Goal: Feedback & Contribution: Contribute content

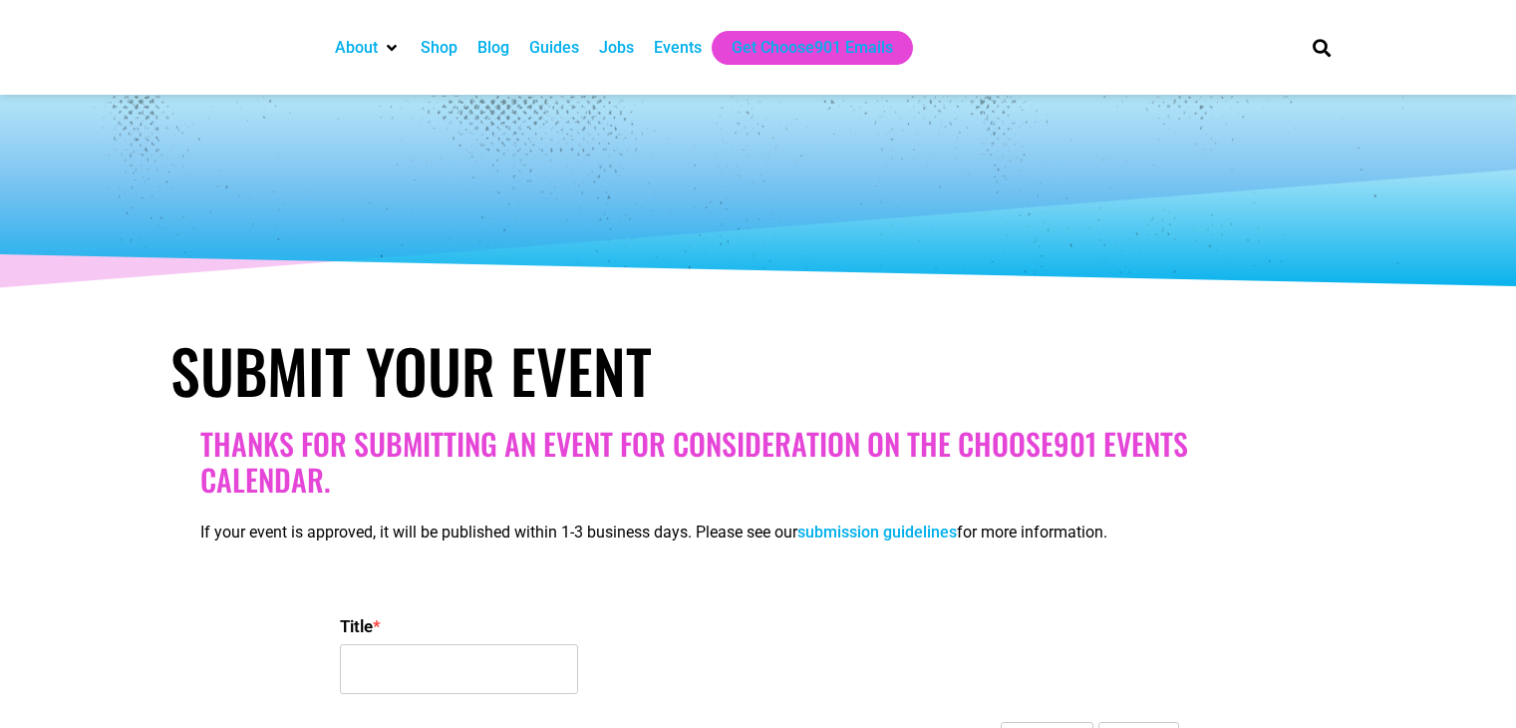
select select
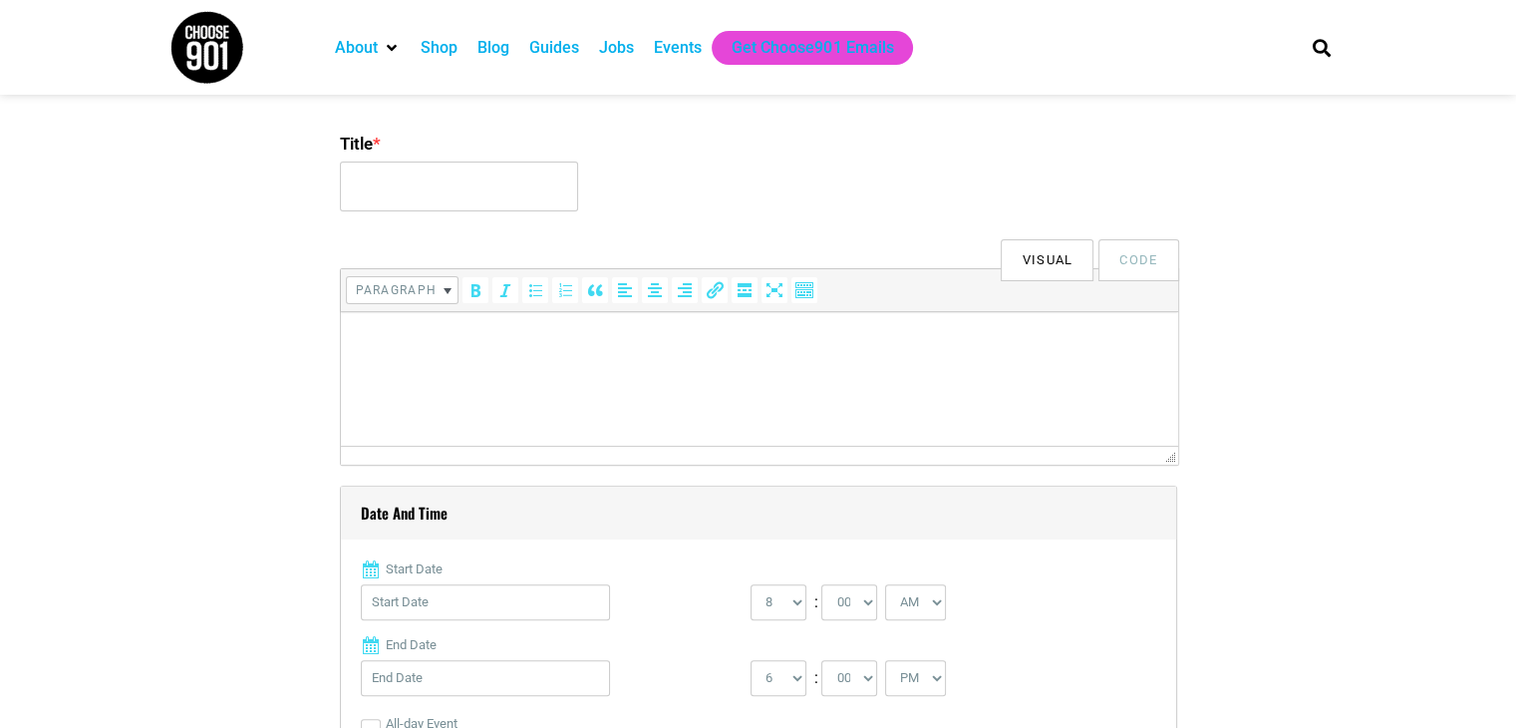
scroll to position [399, 0]
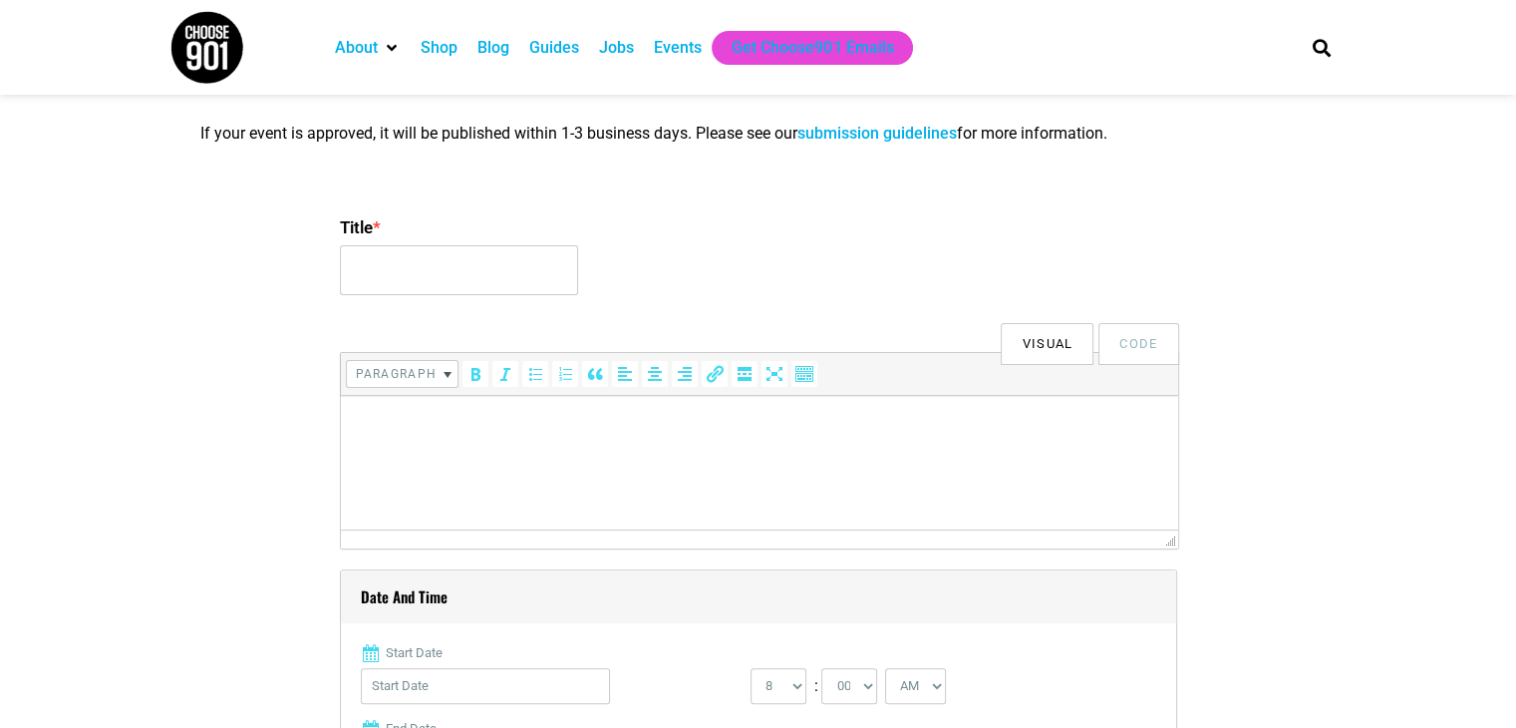
click at [405, 285] on div "Title *" at bounding box center [758, 257] width 837 height 96
click at [405, 280] on input "Title *" at bounding box center [459, 270] width 238 height 50
type input "19th World Congress on Nursing Education & Health Care"
click at [476, 426] on p at bounding box center [758, 424] width 817 height 24
paste body
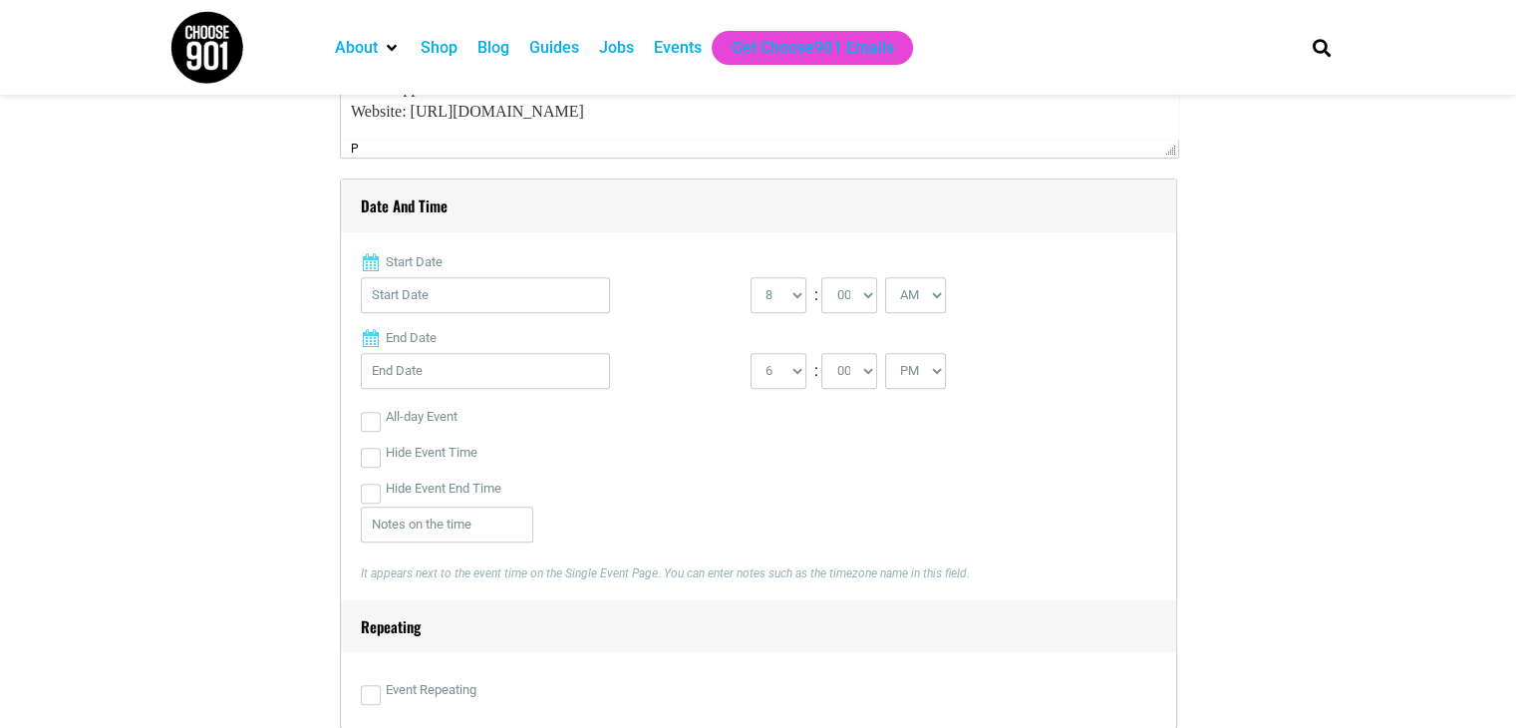
scroll to position [797, 0]
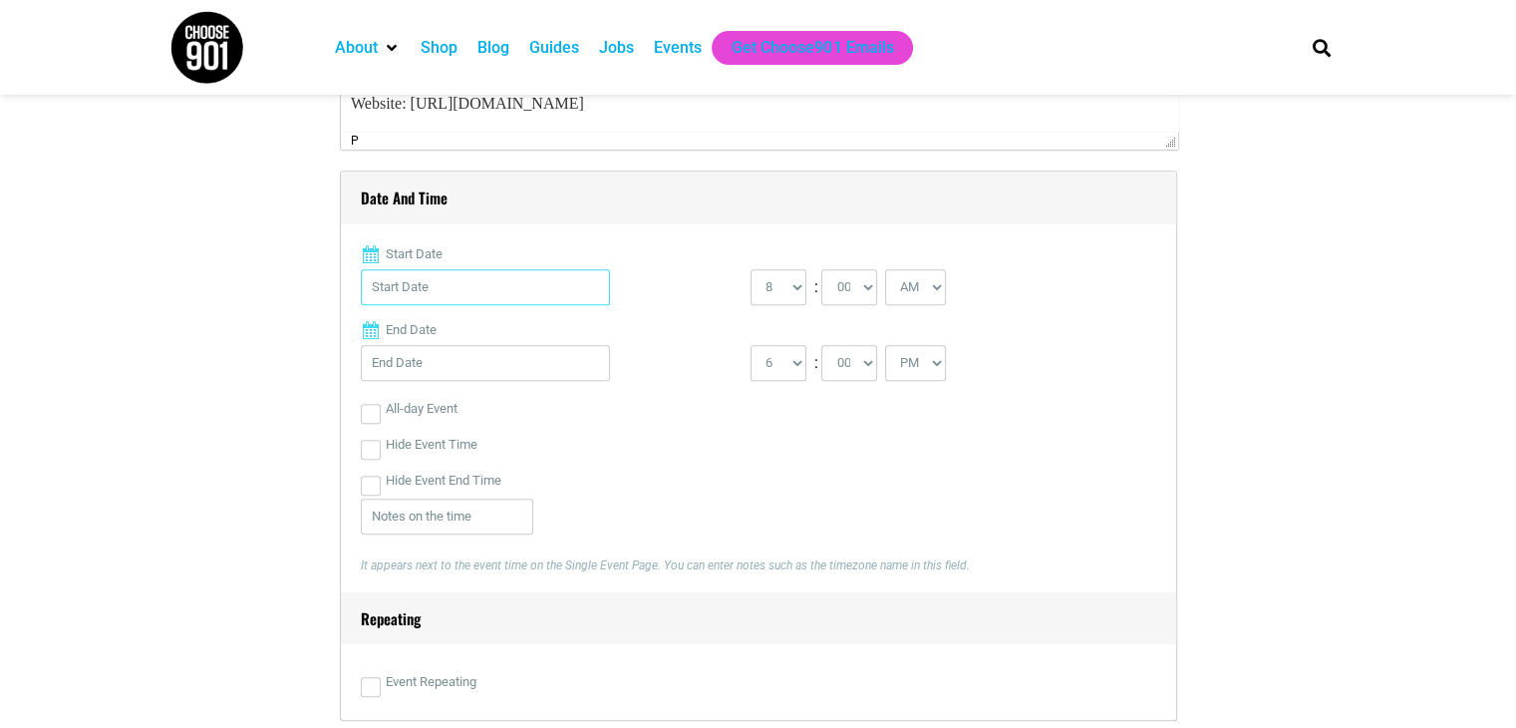
click at [410, 283] on input "Start Date" at bounding box center [485, 287] width 249 height 36
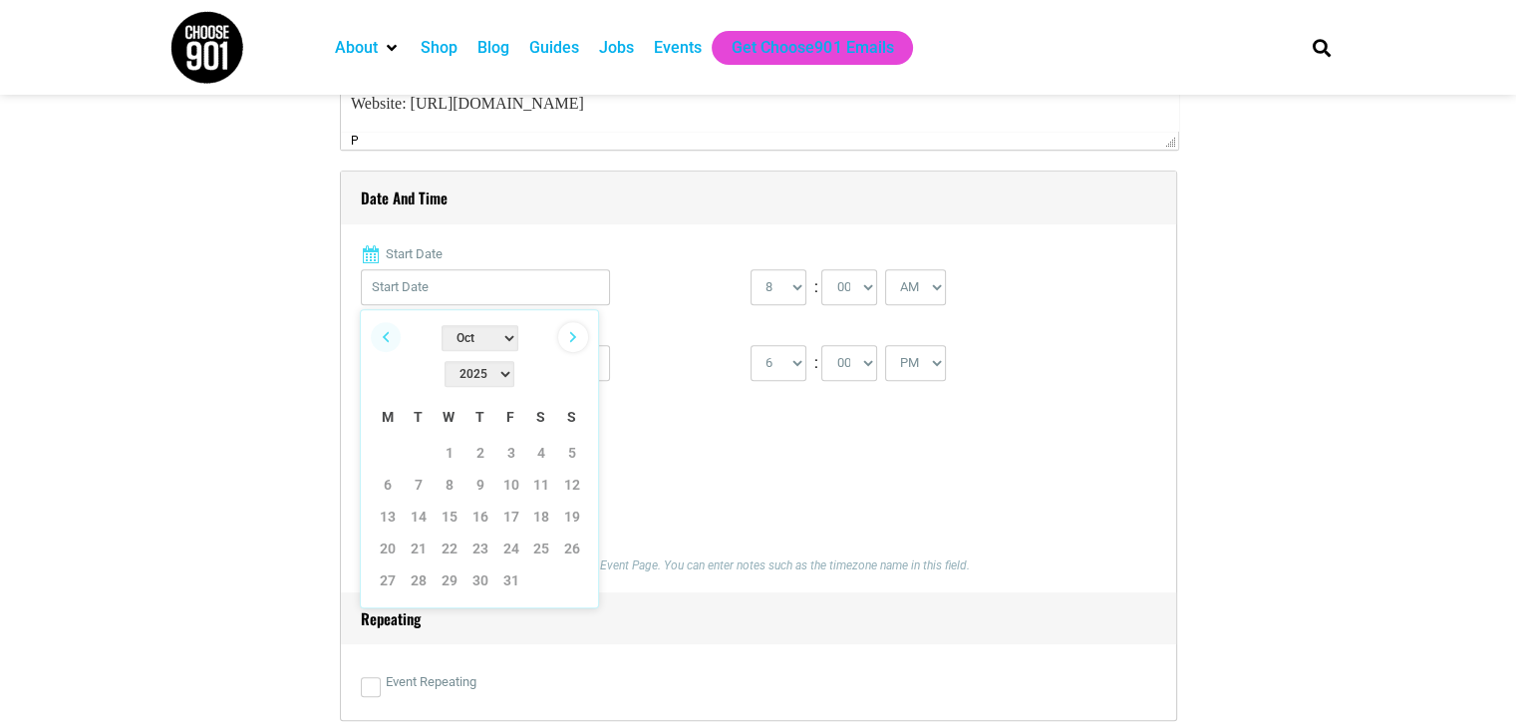
click at [566, 332] on link "Next" at bounding box center [573, 337] width 30 height 30
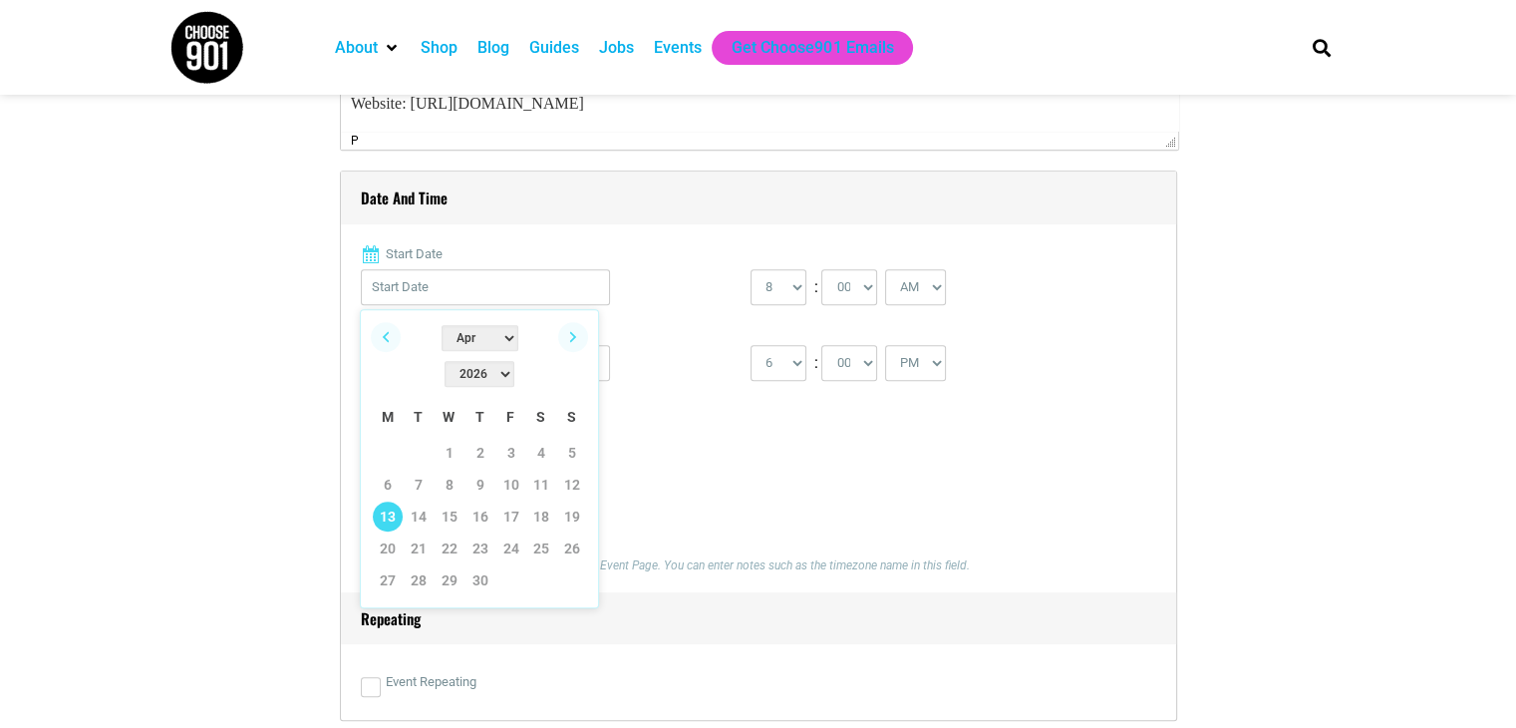
click at [395, 501] on link "13" at bounding box center [388, 516] width 30 height 30
type input "[DATE]"
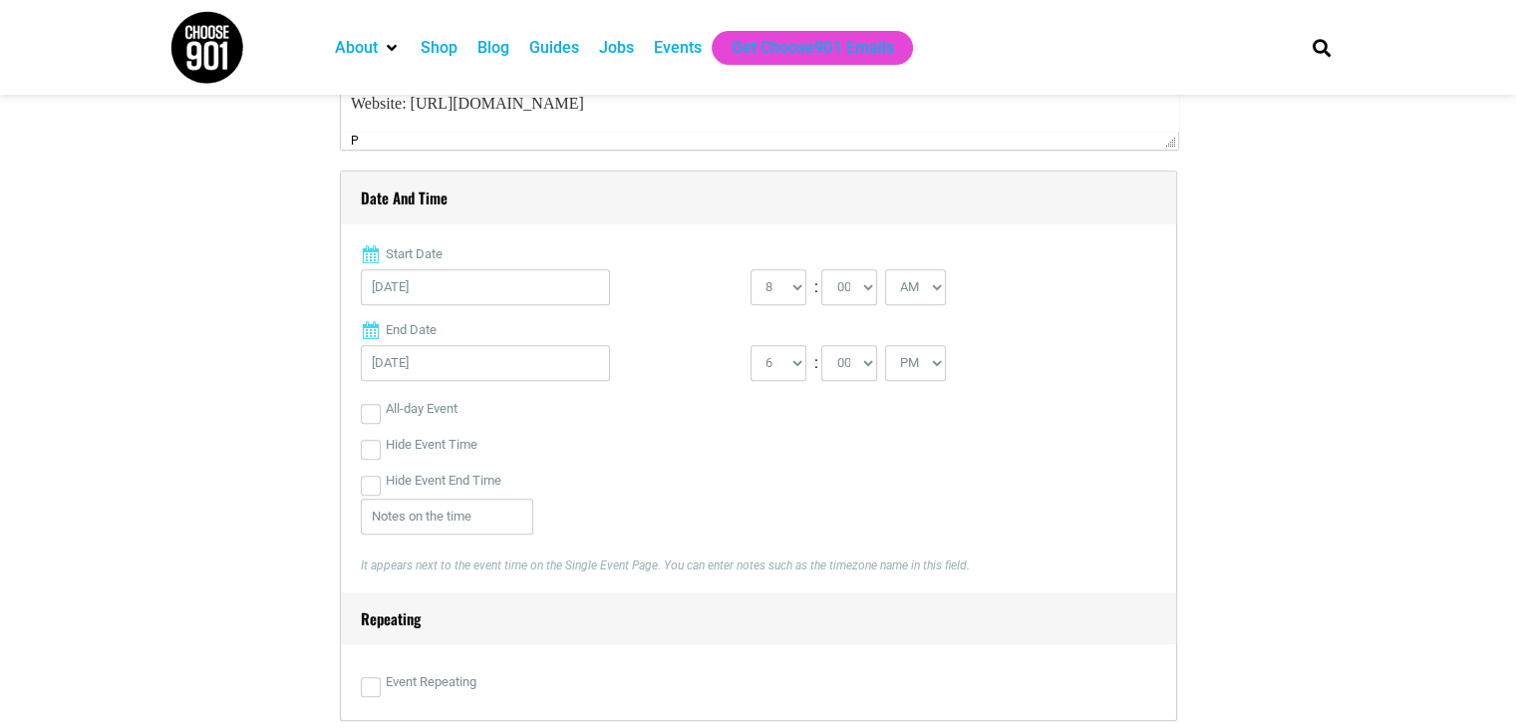
click at [806, 298] on div "0 1 2 3 4 5 6 7 8 9 10 11 12 : 00 05 10 15 20 25 30 35 40 45 50 55 AM" at bounding box center [946, 292] width 390 height 46
click at [793, 293] on select "0 1 2 3 4 5 6 7 8 9 10 11 12" at bounding box center [779, 287] width 56 height 36
select select "9"
click at [751, 269] on select "0 1 2 3 4 5 6 7 8 9 10 11 12" at bounding box center [779, 287] width 56 height 36
click at [542, 360] on input "[DATE]" at bounding box center [485, 363] width 249 height 36
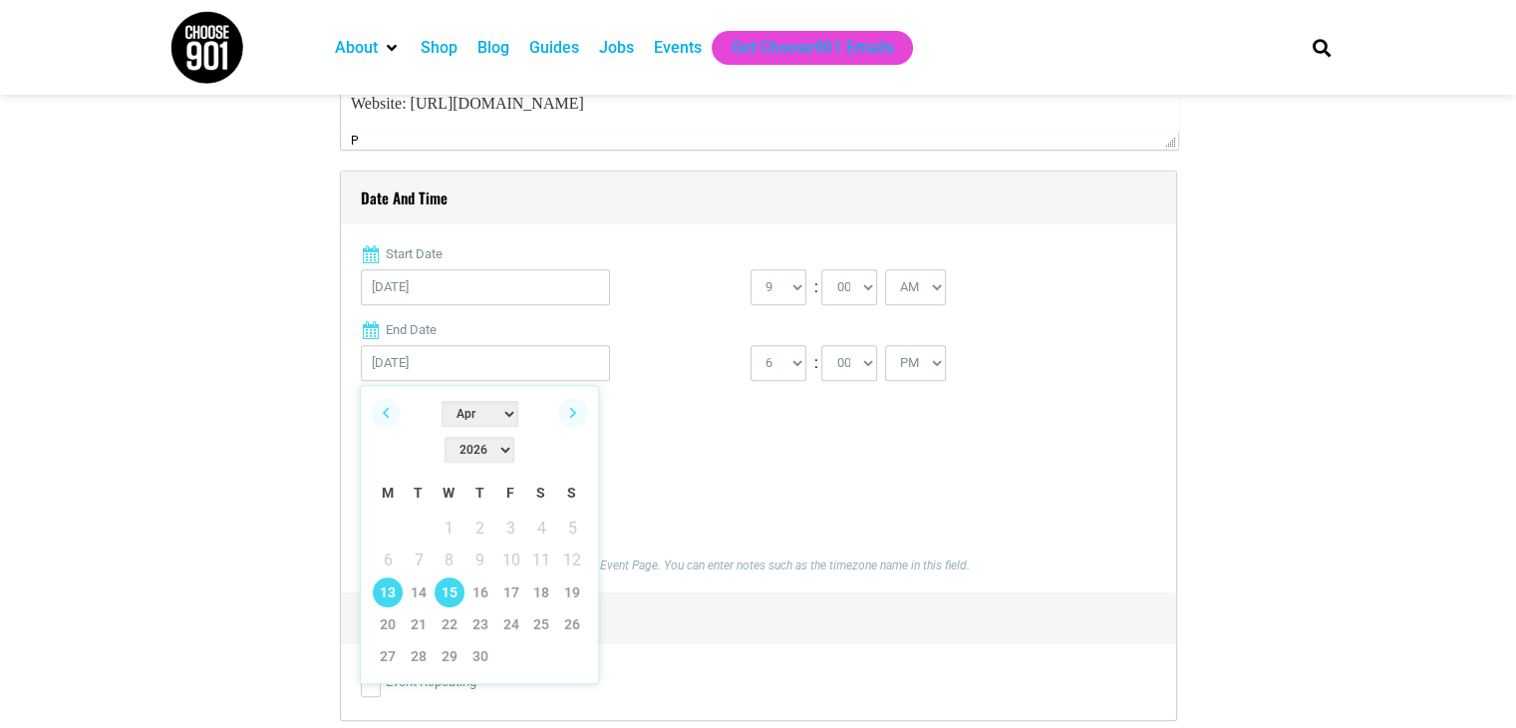
click at [454, 577] on link "15" at bounding box center [450, 592] width 30 height 30
type input "[DATE]"
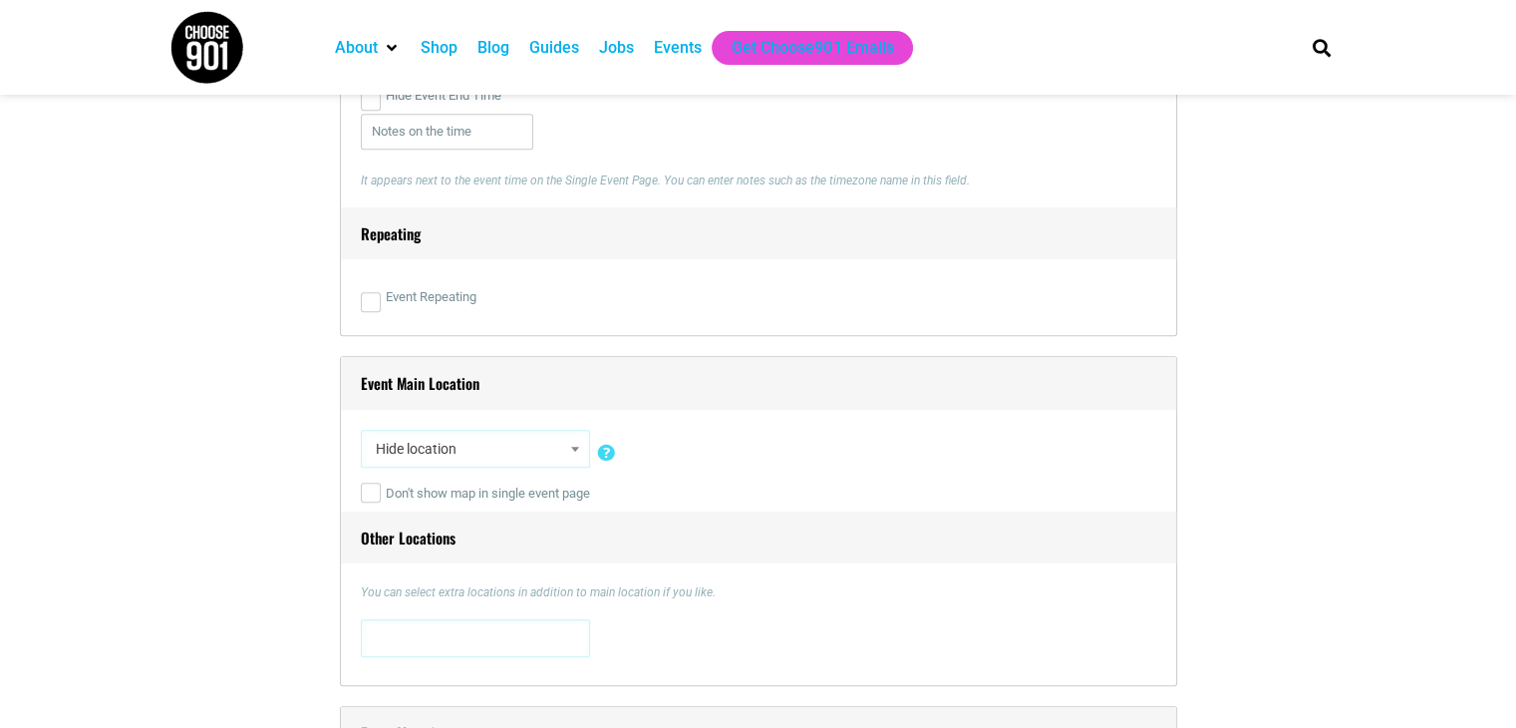
scroll to position [1296, 0]
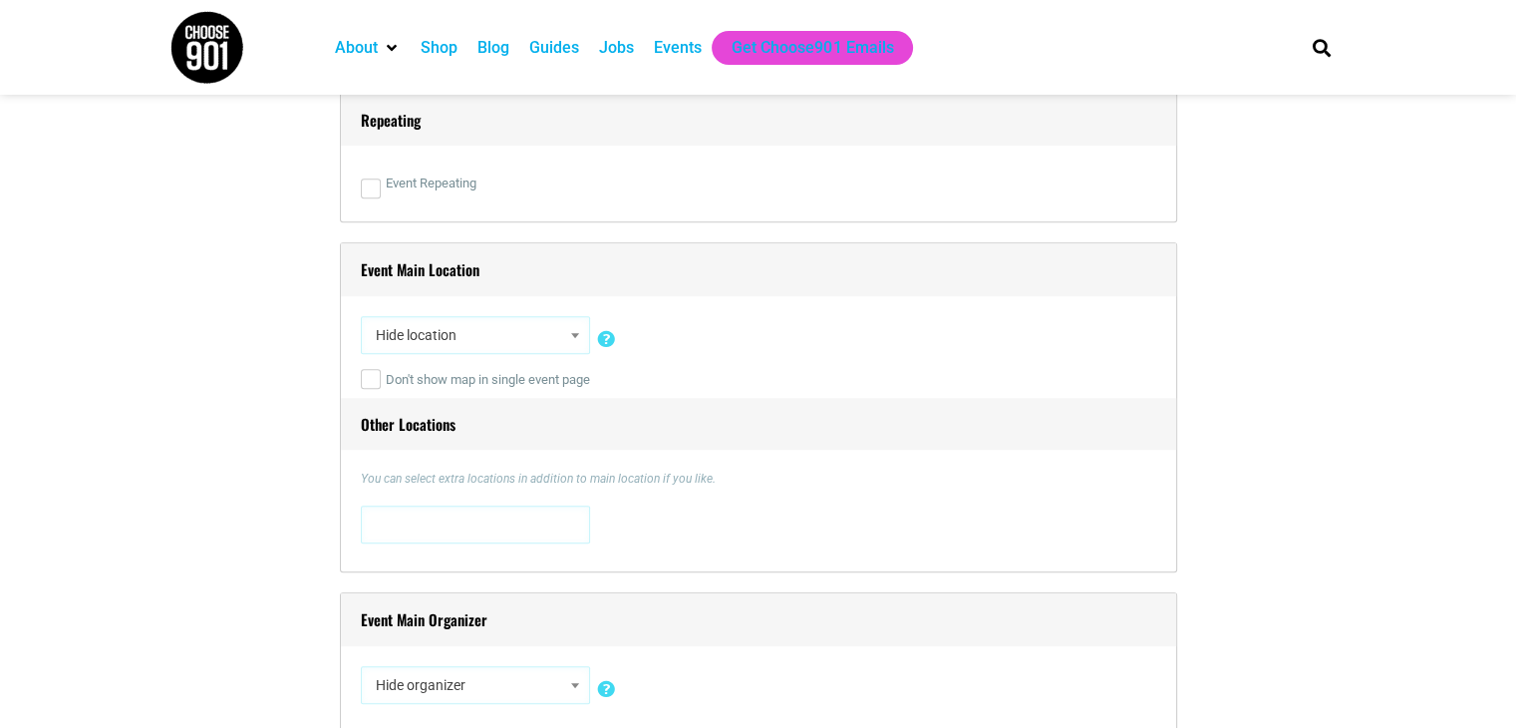
drag, startPoint x: 423, startPoint y: 344, endPoint x: 441, endPoint y: 355, distance: 21.0
click at [423, 344] on span "Hide location" at bounding box center [475, 335] width 215 height 36
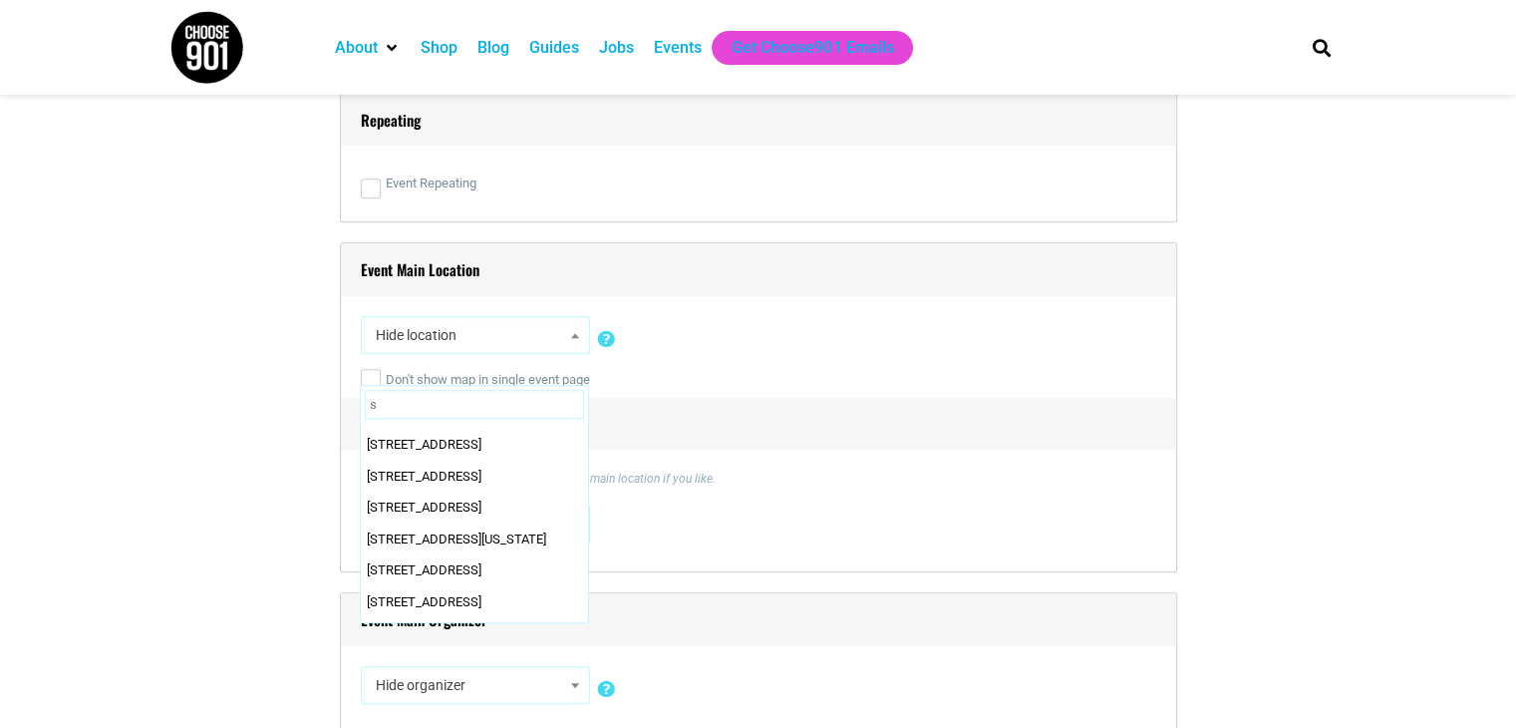
scroll to position [0, 0]
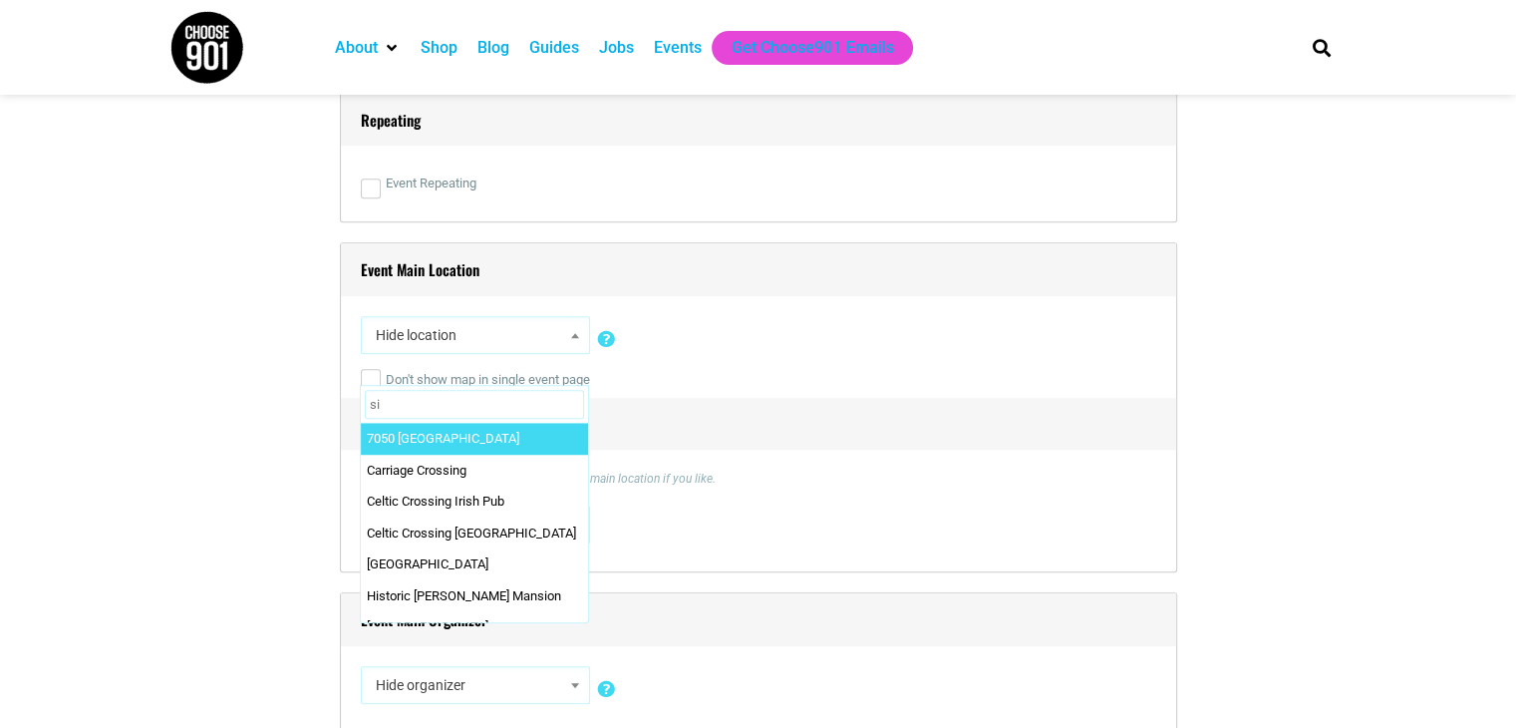
type input "s"
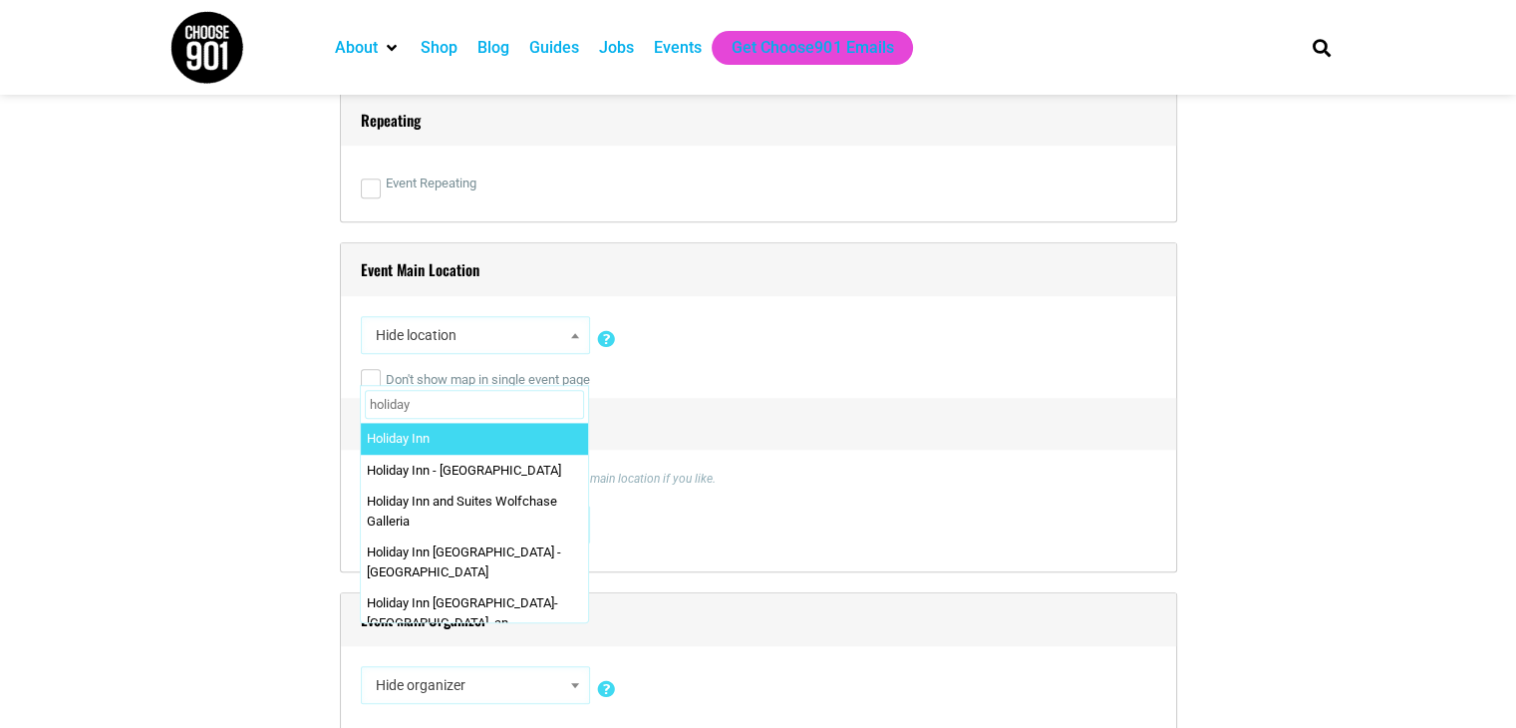
type input "holiday"
select select "2807"
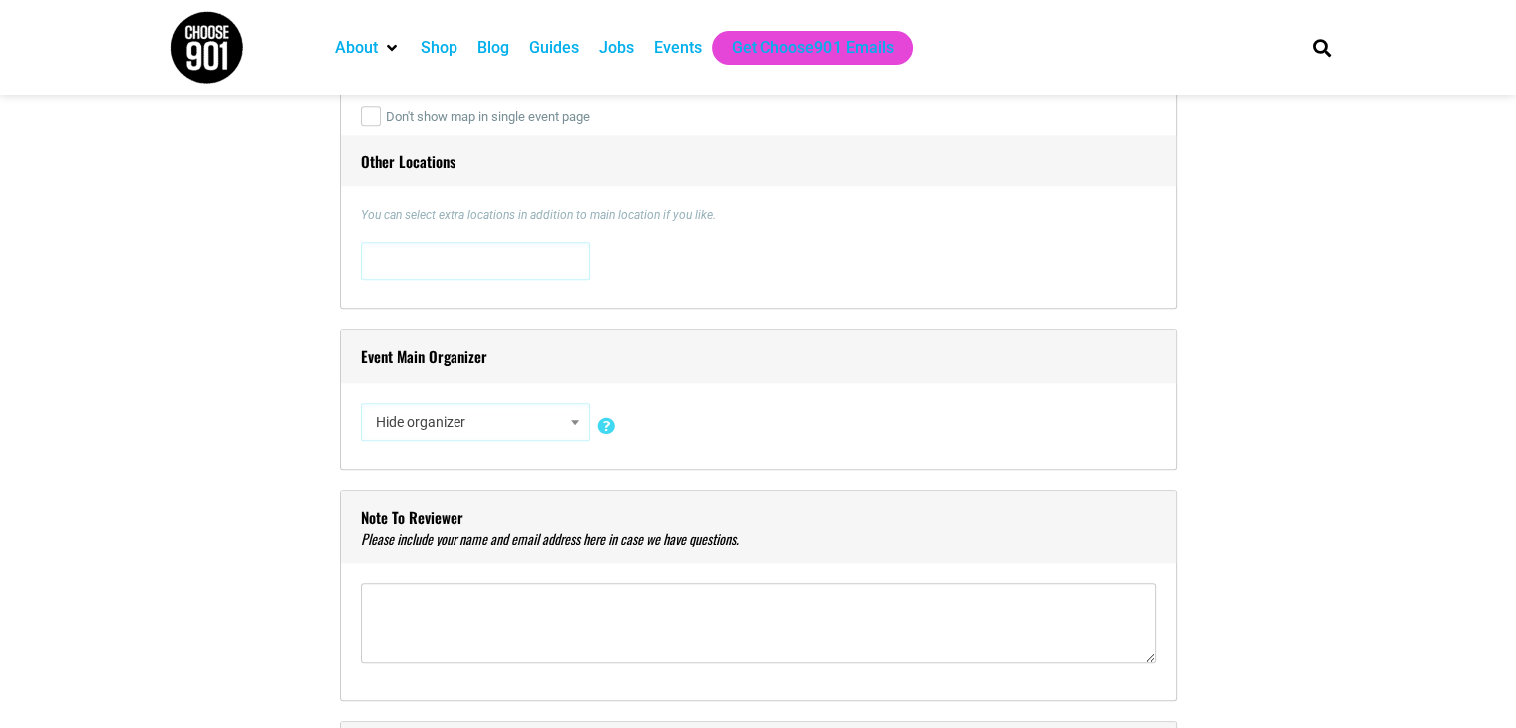
scroll to position [1595, 0]
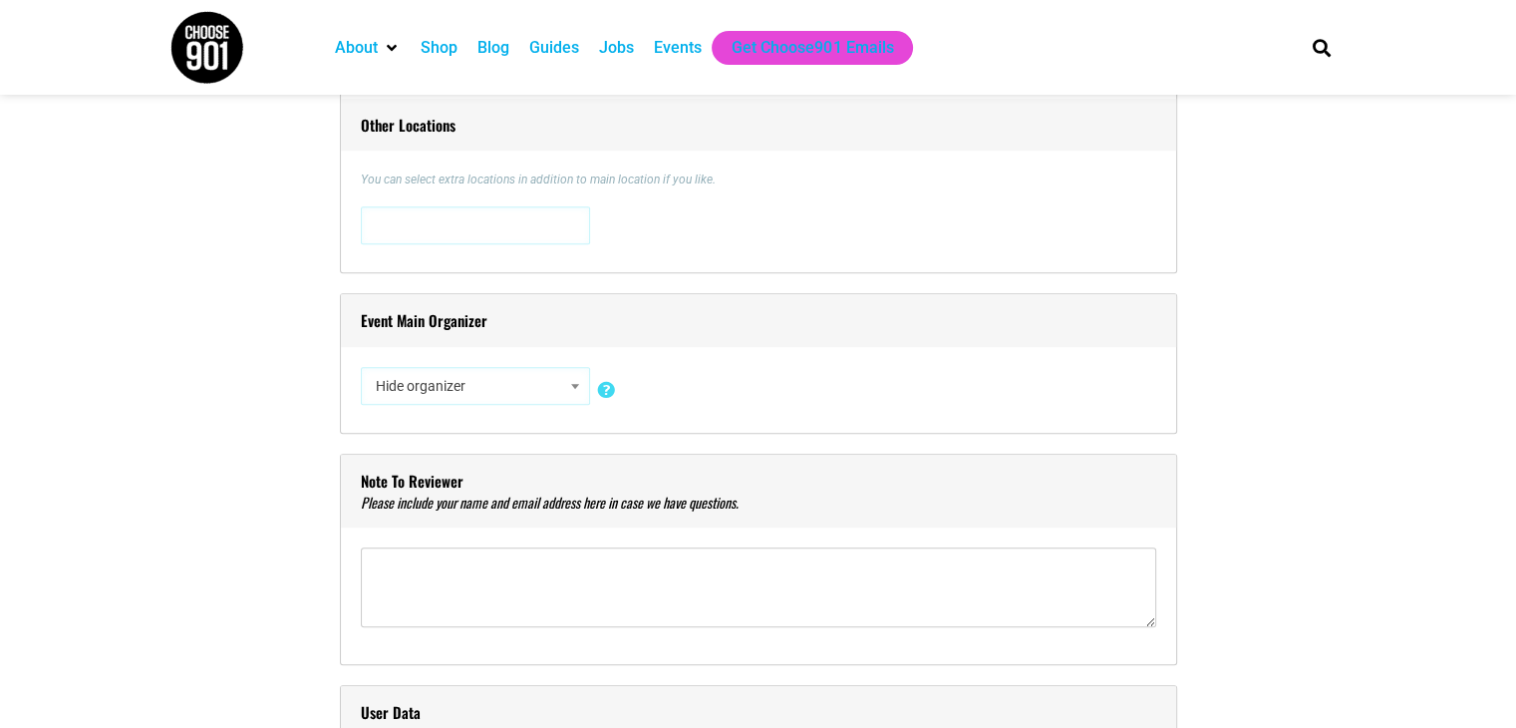
click at [441, 246] on div "[STREET_ADDRESS] [STREET_ADDRESS][US_STATE] [STREET_ADDRESS] [STREET_ADDRESS] […" at bounding box center [758, 229] width 795 height 46
click at [454, 233] on span at bounding box center [475, 223] width 215 height 32
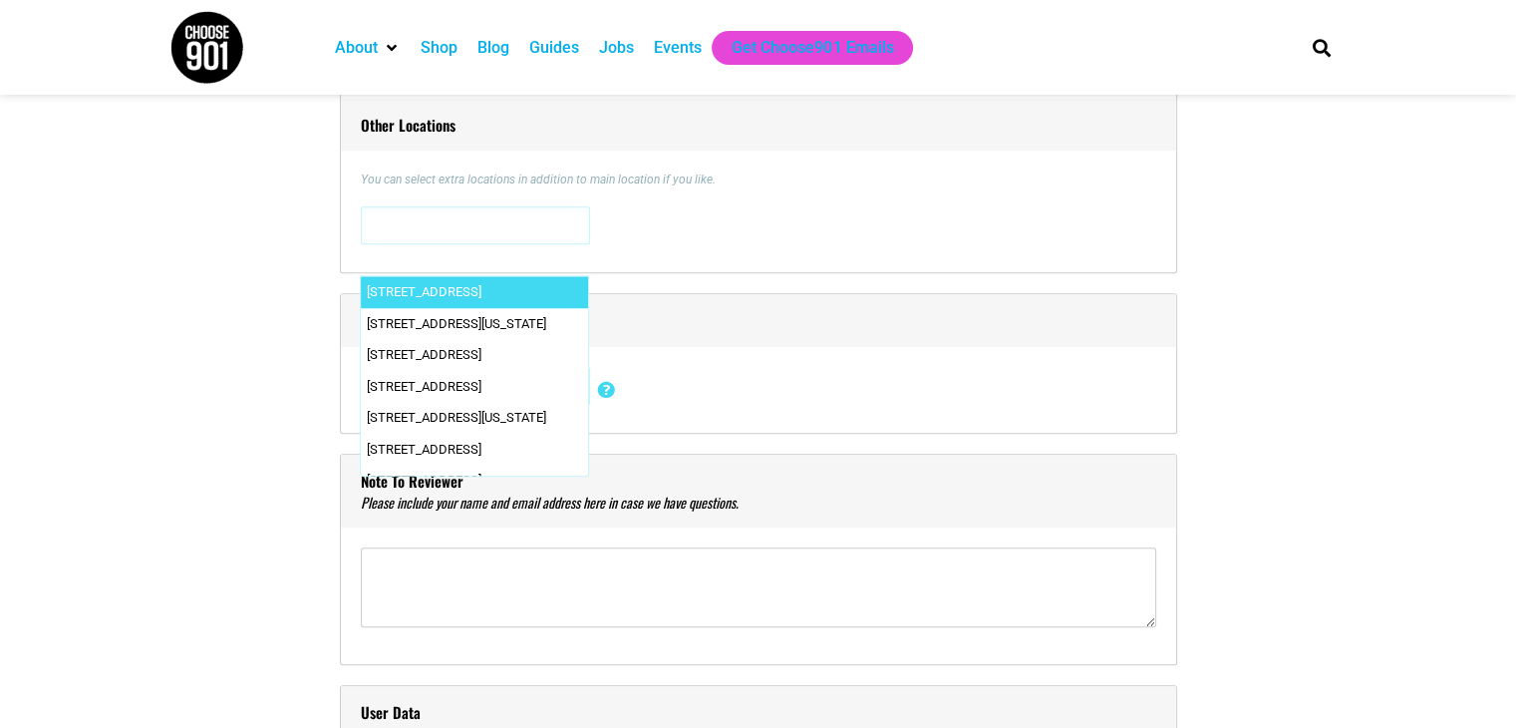
click at [356, 216] on div "Event Main Location Hide location Insert a new location [STREET_ADDRESS][US_STA…" at bounding box center [758, 108] width 837 height 330
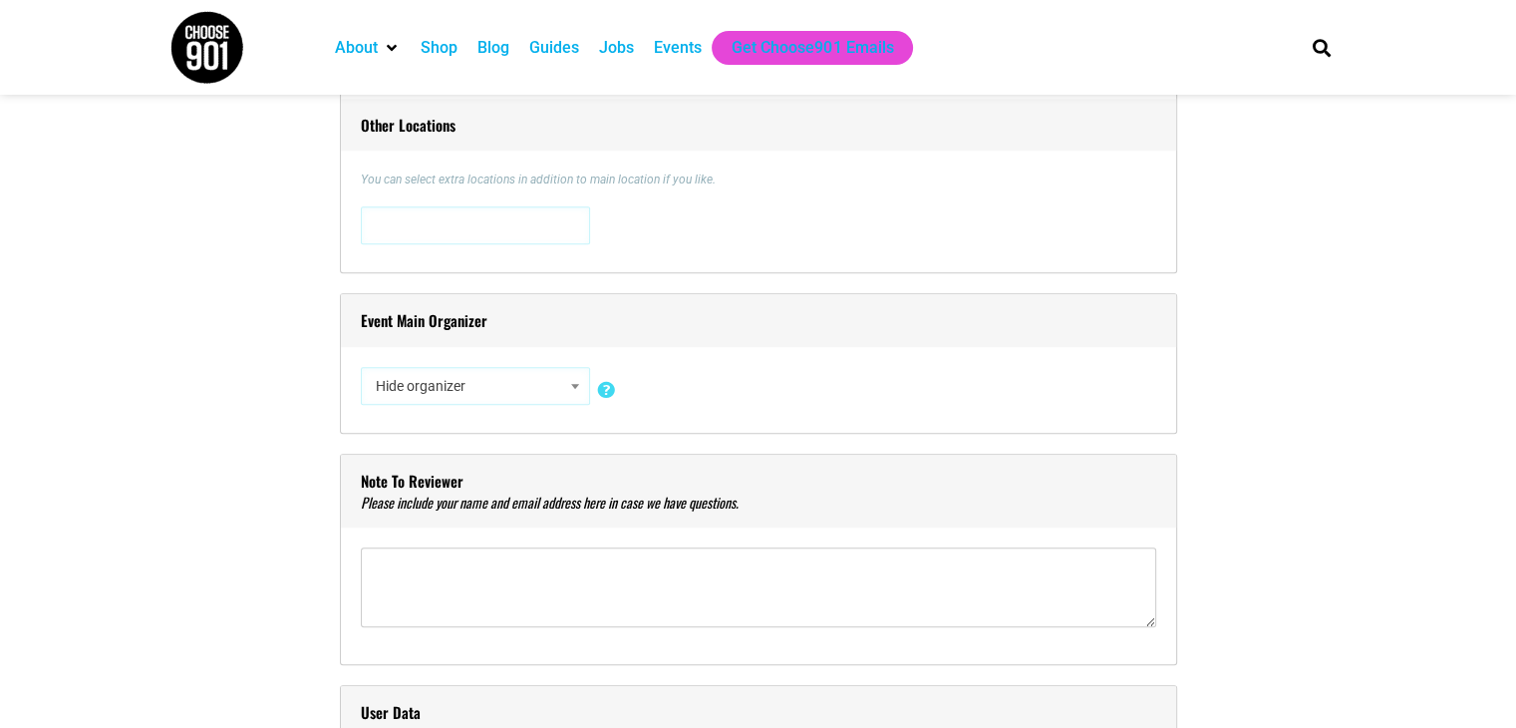
click at [403, 249] on div "[STREET_ADDRESS] [STREET_ADDRESS][US_STATE] [STREET_ADDRESS] [STREET_ADDRESS] […" at bounding box center [758, 229] width 795 height 46
click at [389, 235] on span at bounding box center [475, 223] width 215 height 32
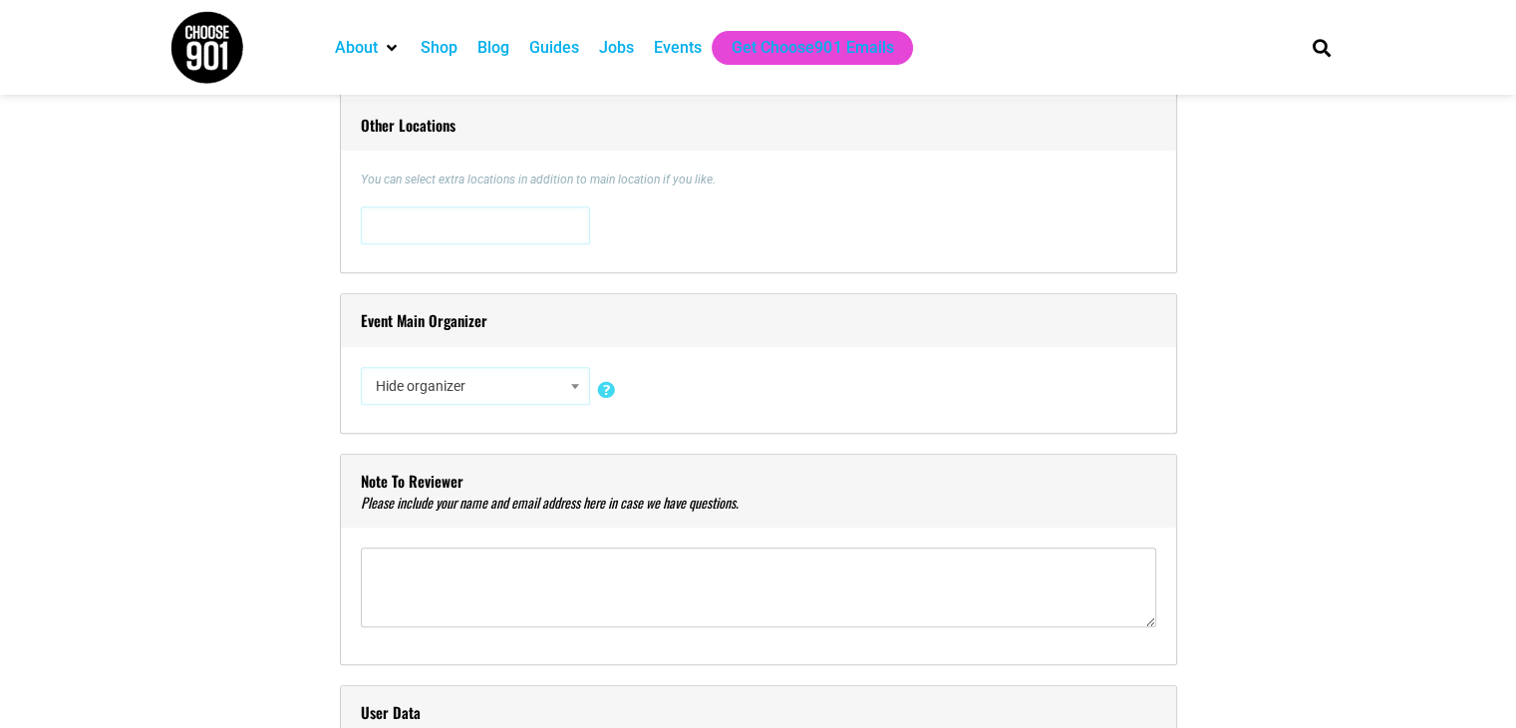
click at [392, 387] on span "Hide organizer" at bounding box center [475, 386] width 215 height 36
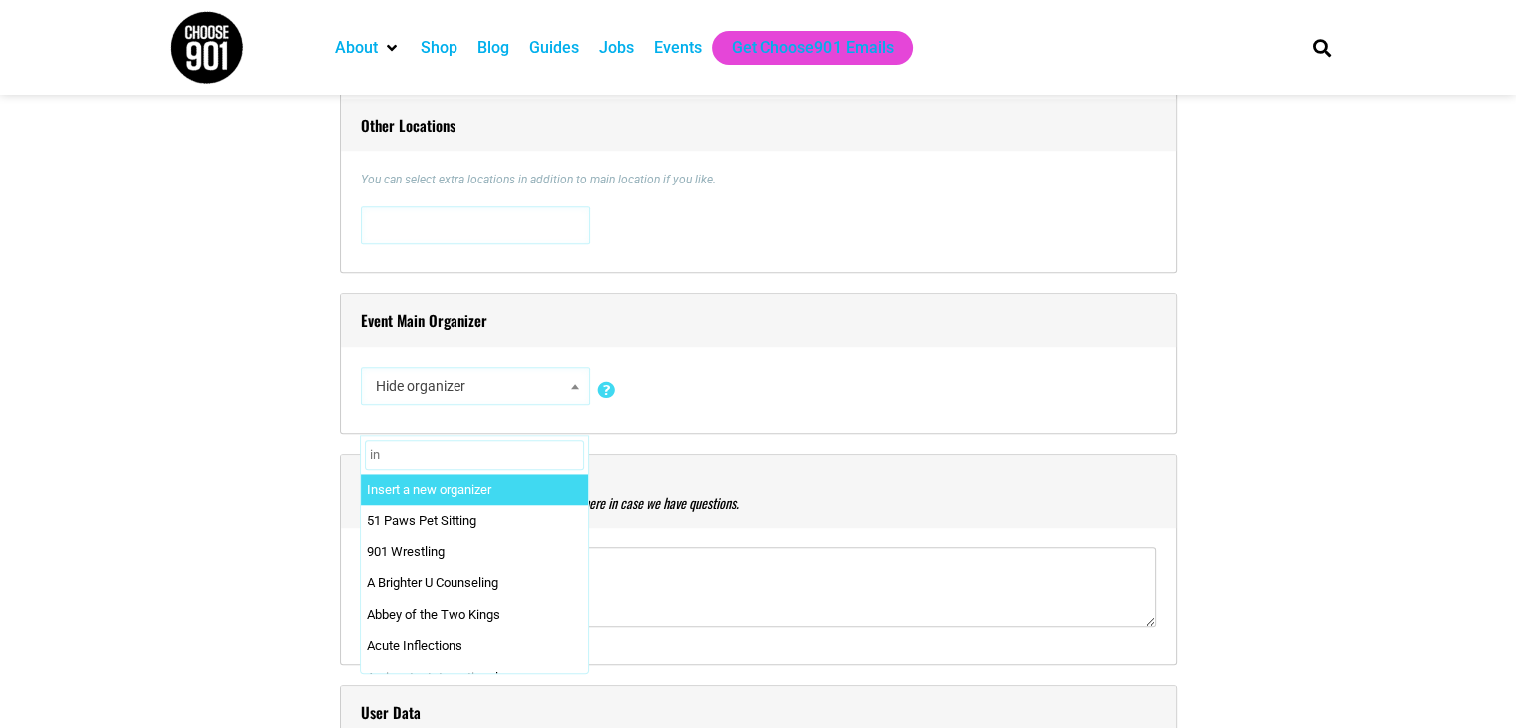
type input "i"
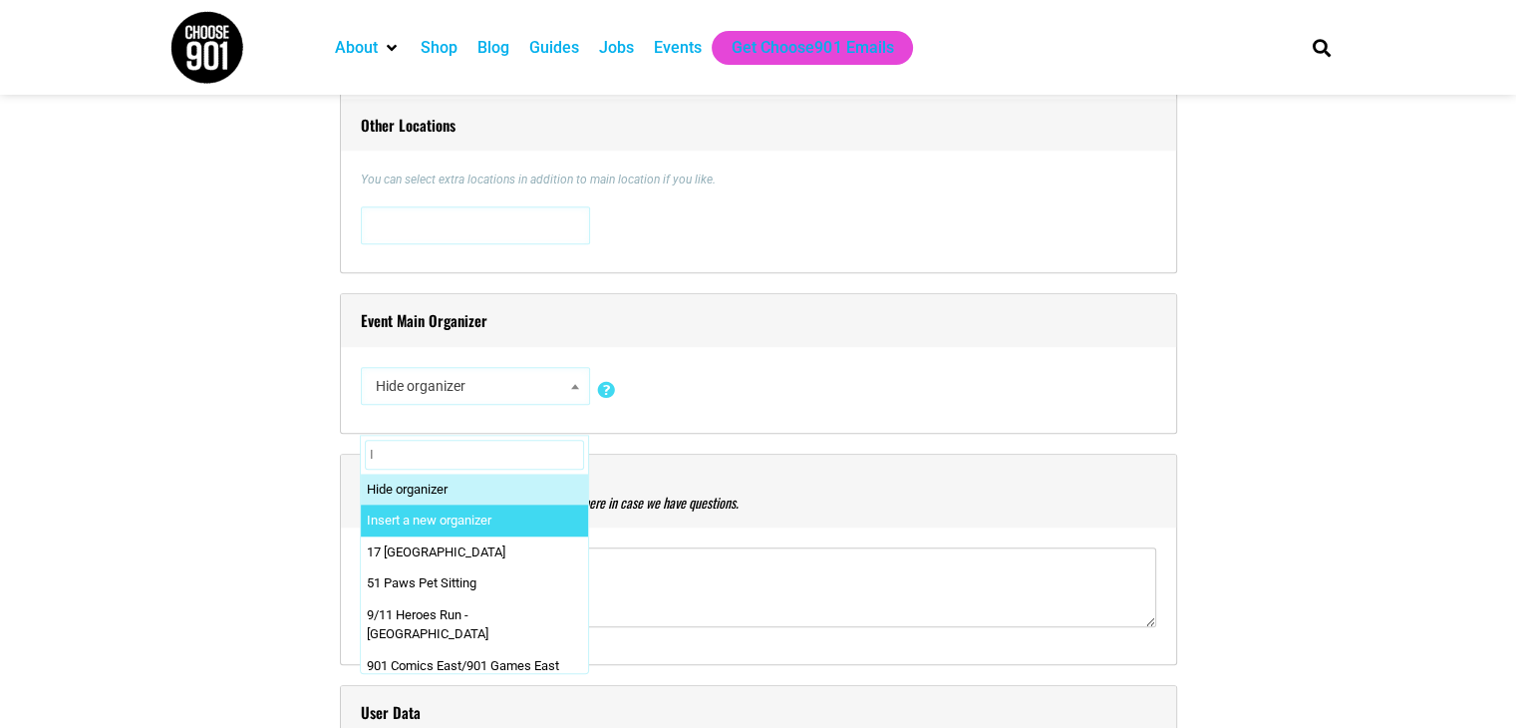
type input "I"
select select "0"
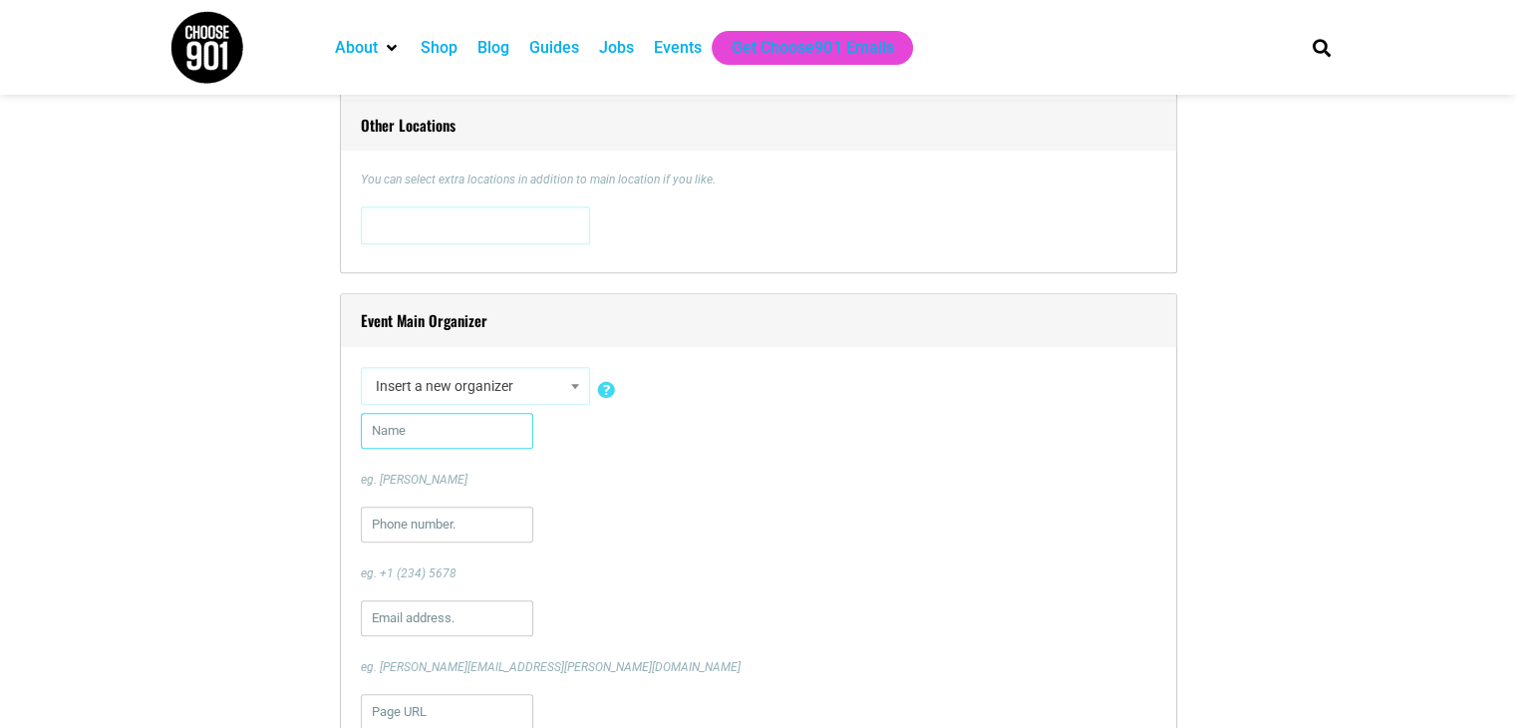
click at [419, 443] on input "text" at bounding box center [447, 431] width 172 height 36
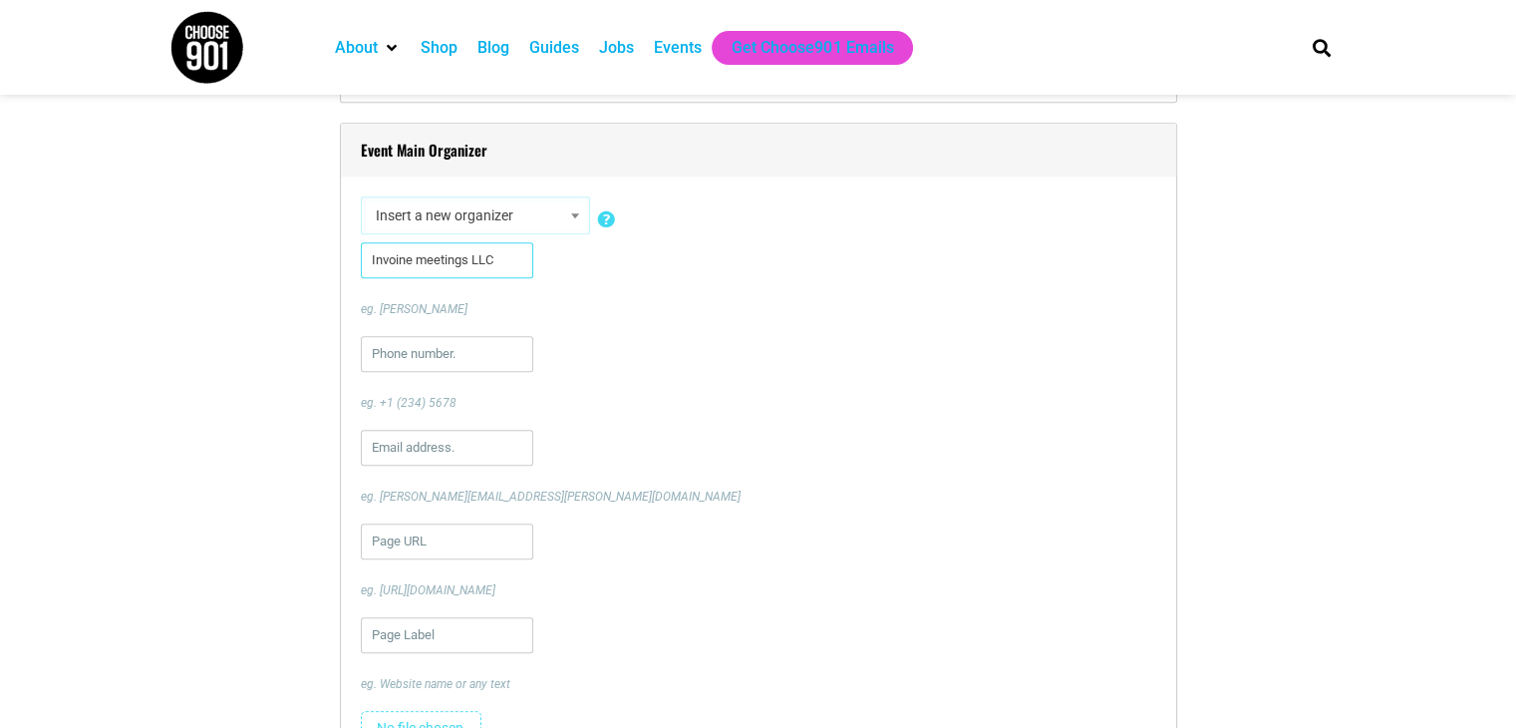
scroll to position [1794, 0]
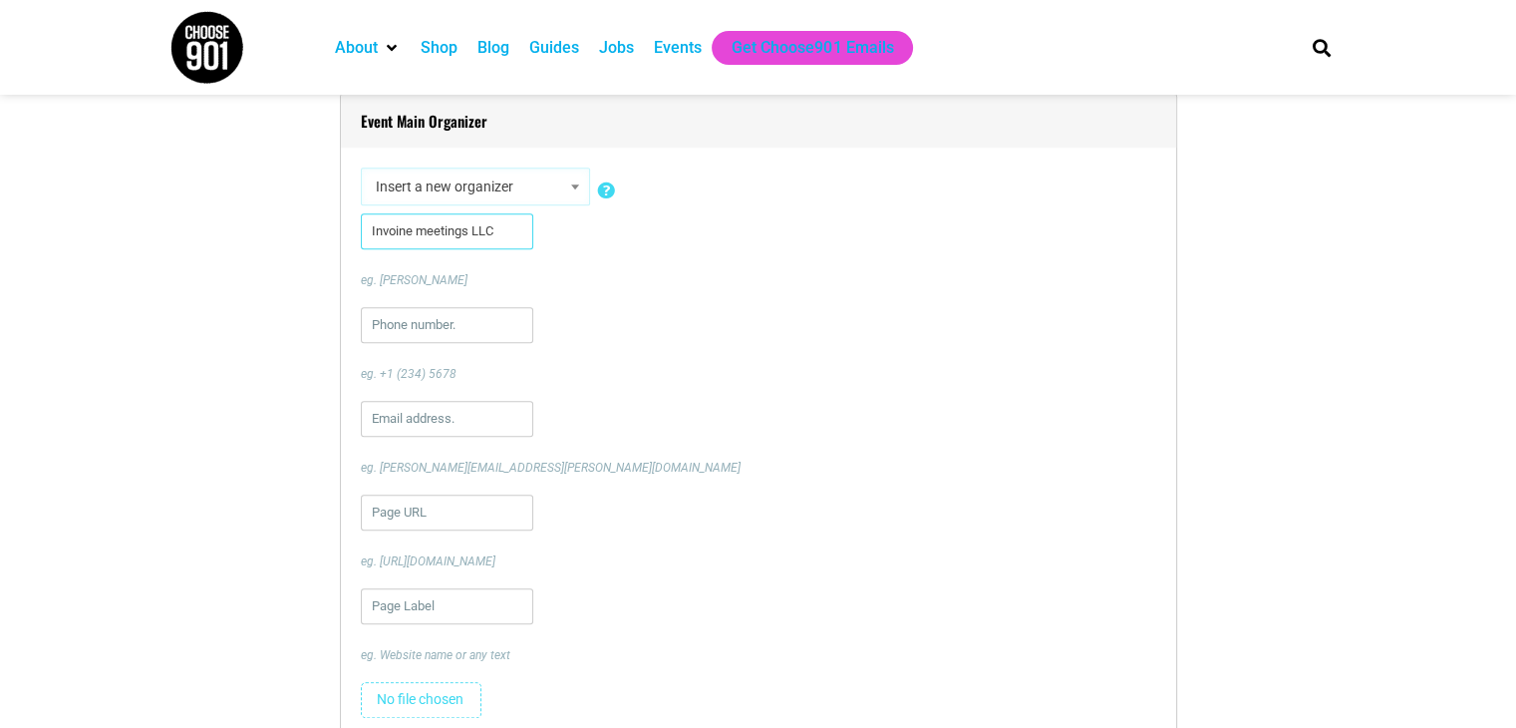
type input "Invoine meetings LLC"
click at [471, 318] on input "text" at bounding box center [447, 325] width 172 height 36
click at [486, 324] on input "text" at bounding box center [447, 325] width 172 height 36
click at [407, 221] on input "Invoine meetings LLC" at bounding box center [447, 231] width 172 height 36
click at [411, 223] on input "Invoine meetings LLC" at bounding box center [447, 231] width 172 height 36
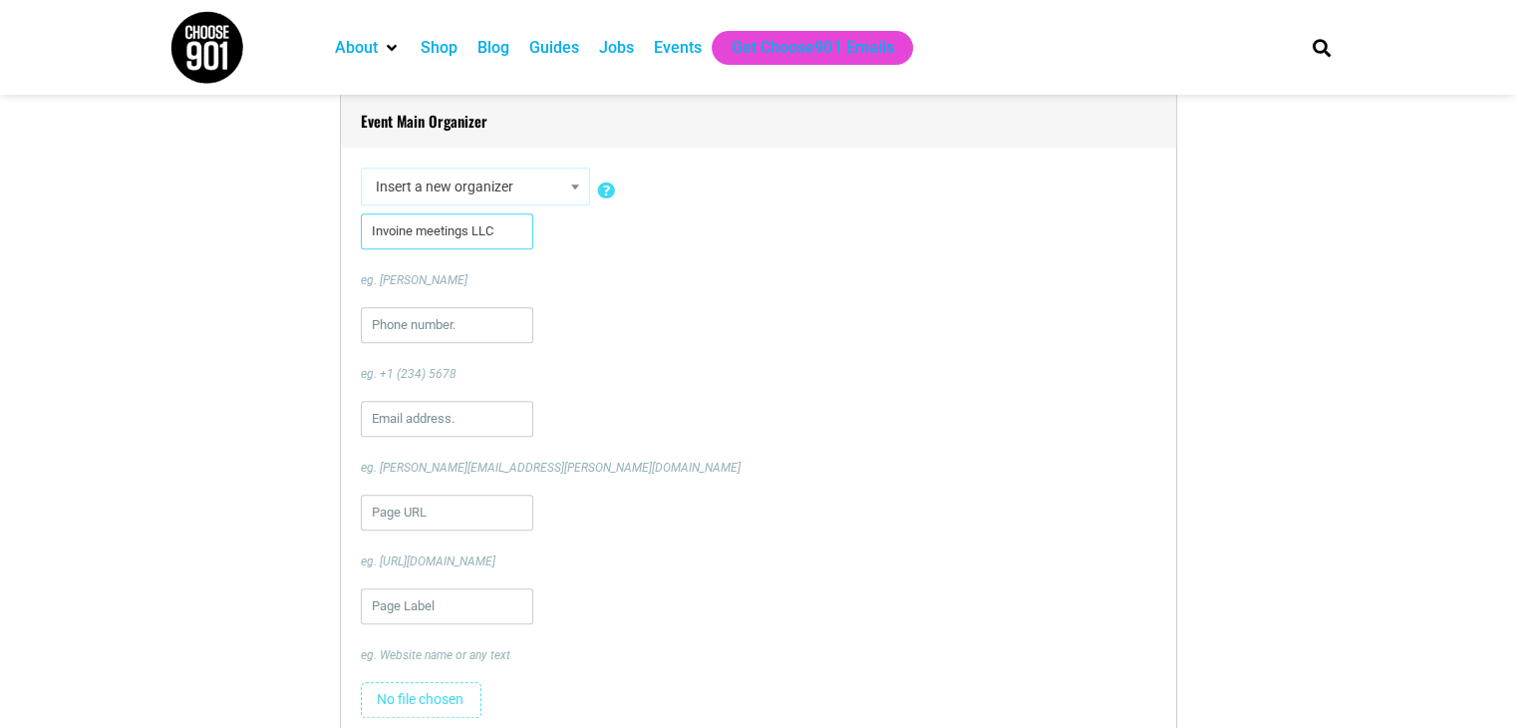
click at [411, 223] on input "Invoine meetings LLC" at bounding box center [447, 231] width 172 height 36
type input "[PERSON_NAME]"
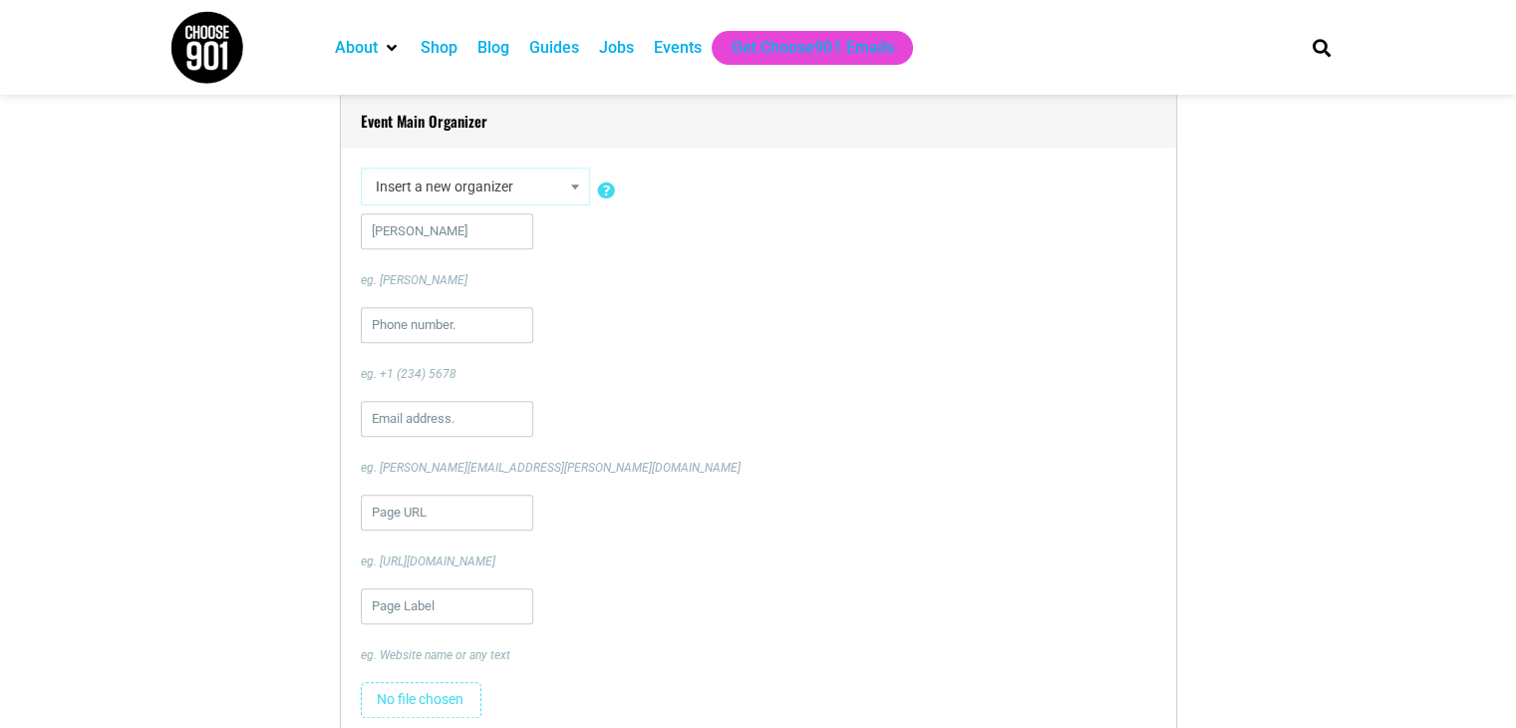
type input "1662601838"
type input "[EMAIL_ADDRESS][DOMAIN_NAME]"
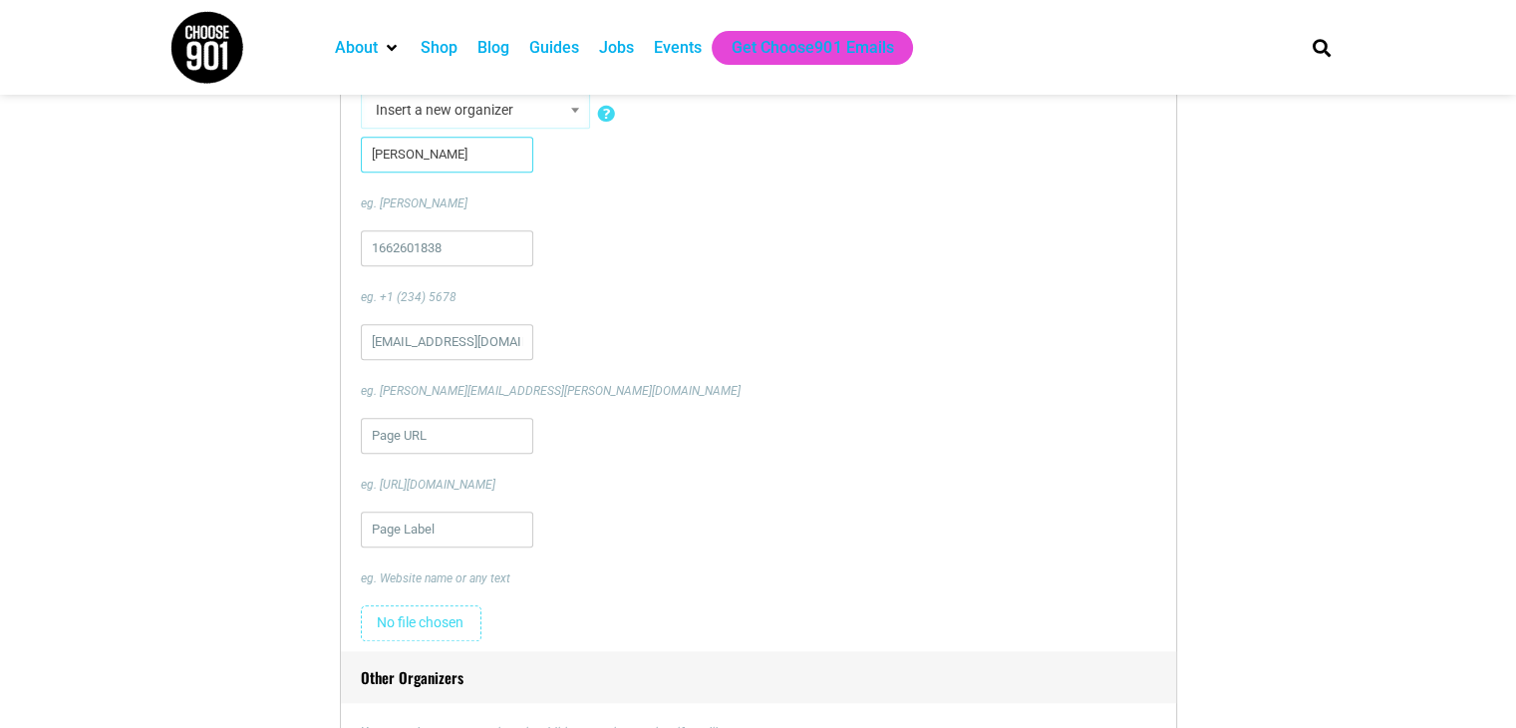
scroll to position [1993, 0]
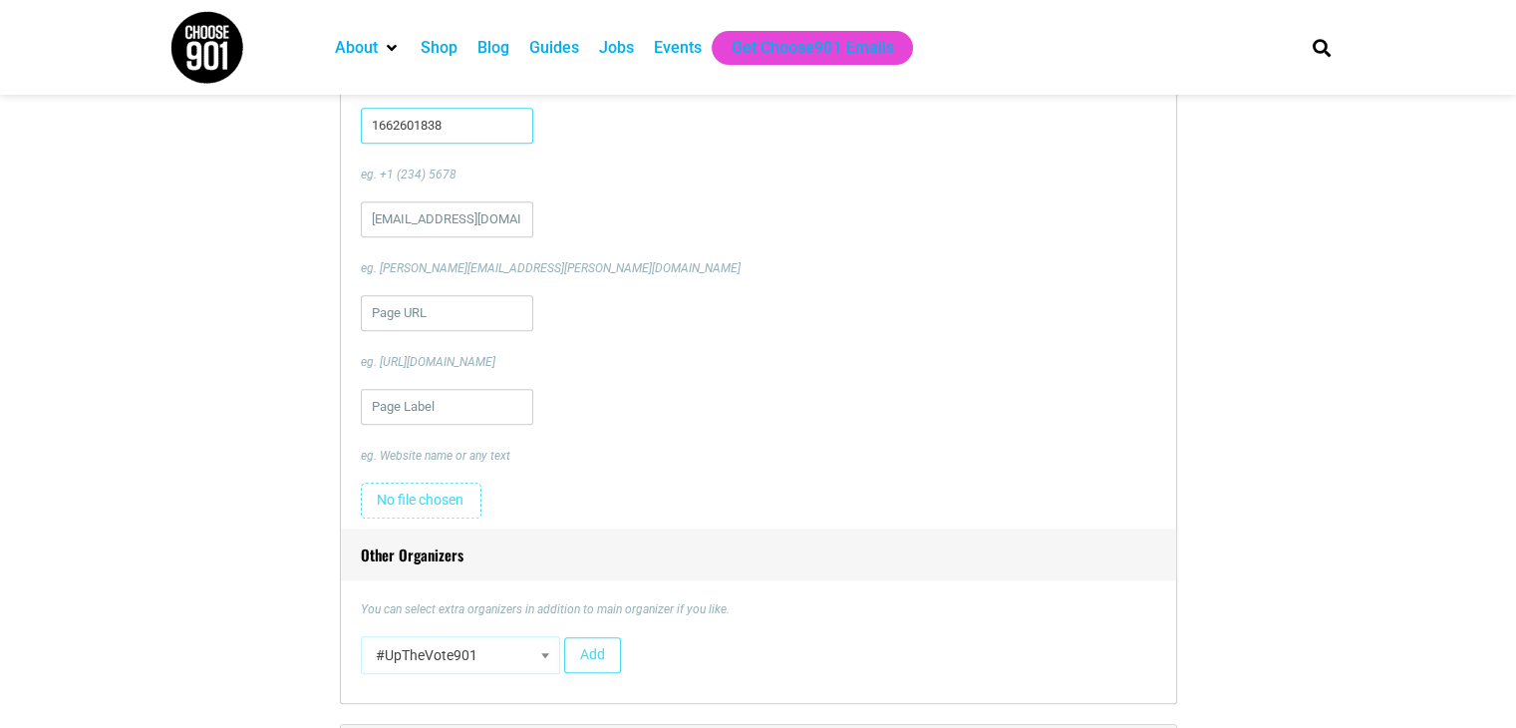
click at [478, 131] on input "1662601838" at bounding box center [447, 126] width 172 height 36
type input "16626018380"
click at [454, 300] on input "url" at bounding box center [447, 313] width 172 height 36
type input "[URL][DOMAIN_NAME]"
click at [483, 416] on input "text" at bounding box center [447, 407] width 172 height 36
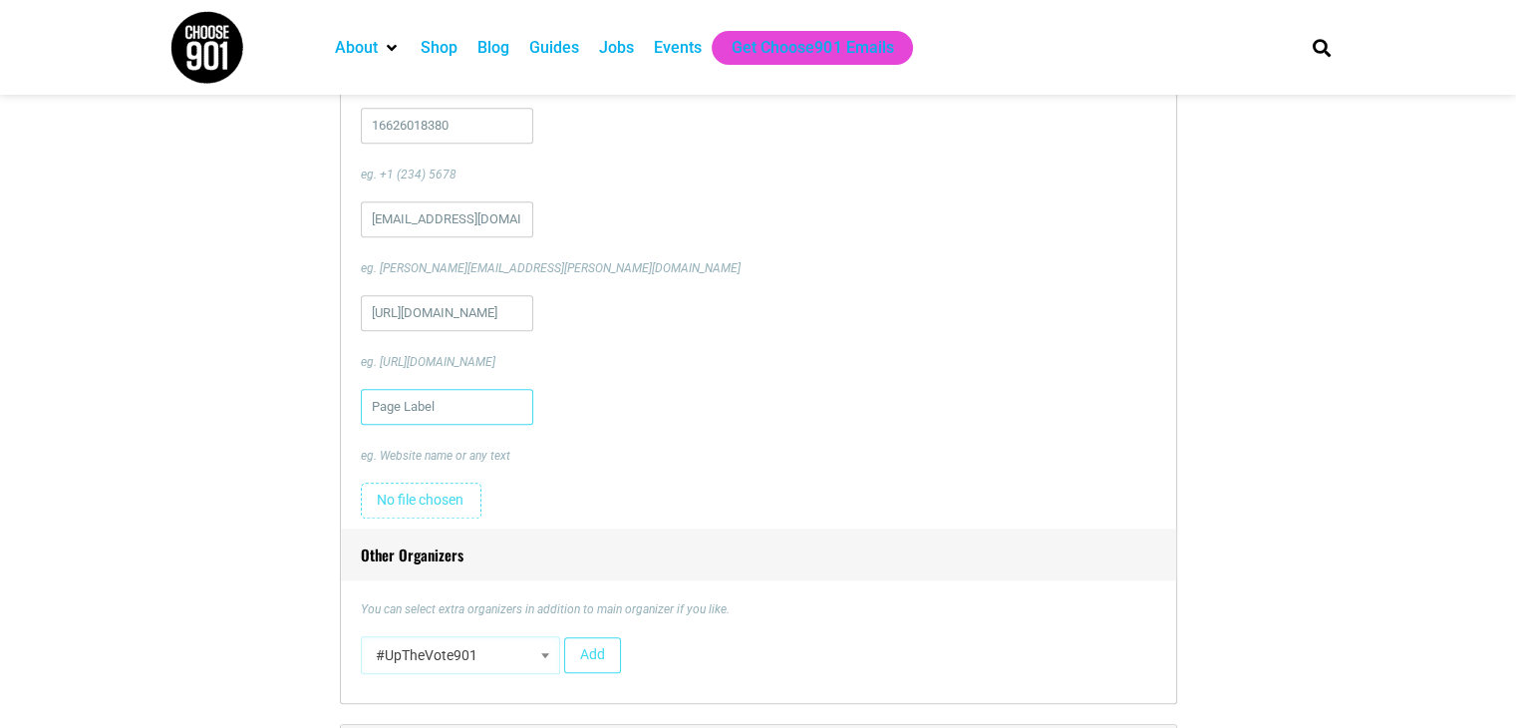
type input "19th World Congress on Nursing Education & Health Care"
click at [474, 415] on input "19th World Congress on Nursing Education & Health Care" at bounding box center [447, 407] width 172 height 36
click at [573, 428] on div "19th World Congress on Nursing Education & Health Care eg. Website name or any …" at bounding box center [758, 427] width 795 height 76
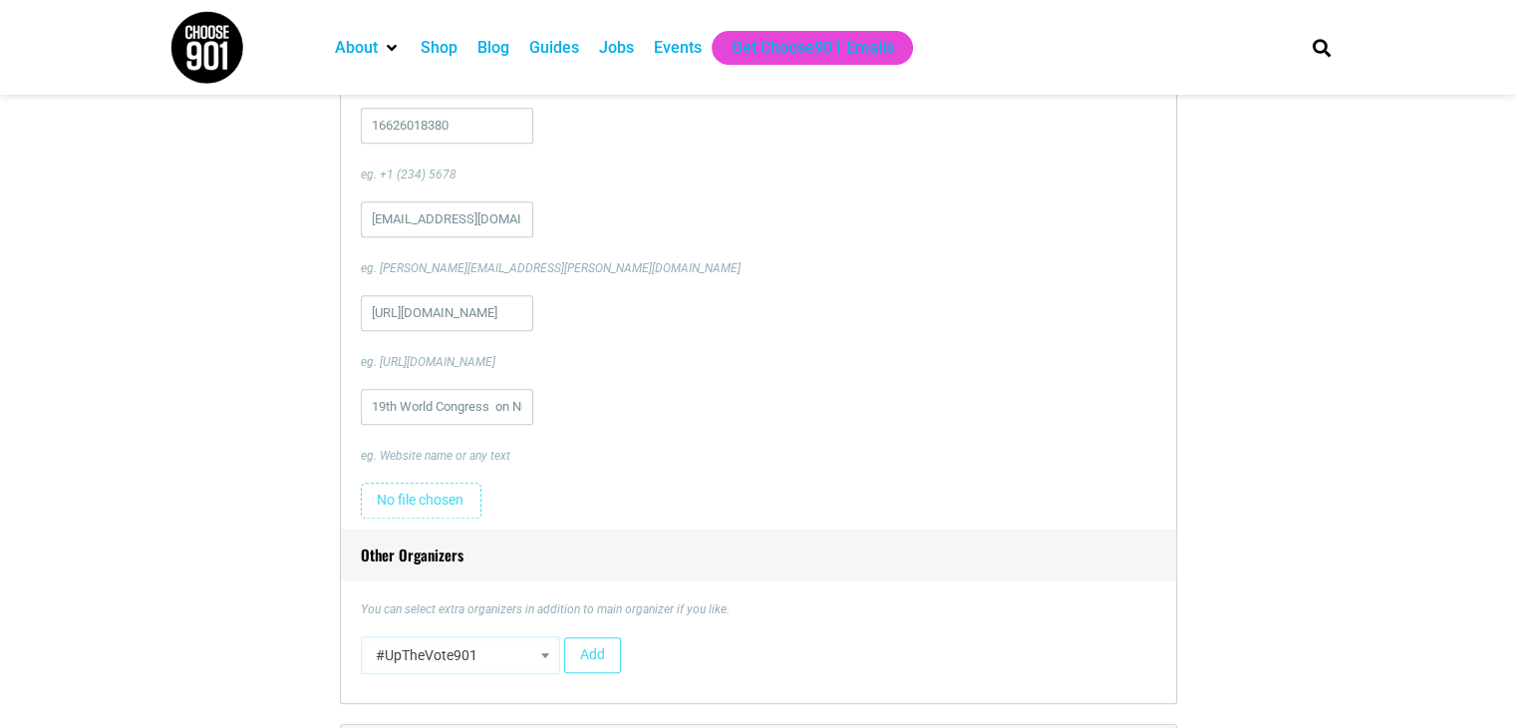
scroll to position [2193, 0]
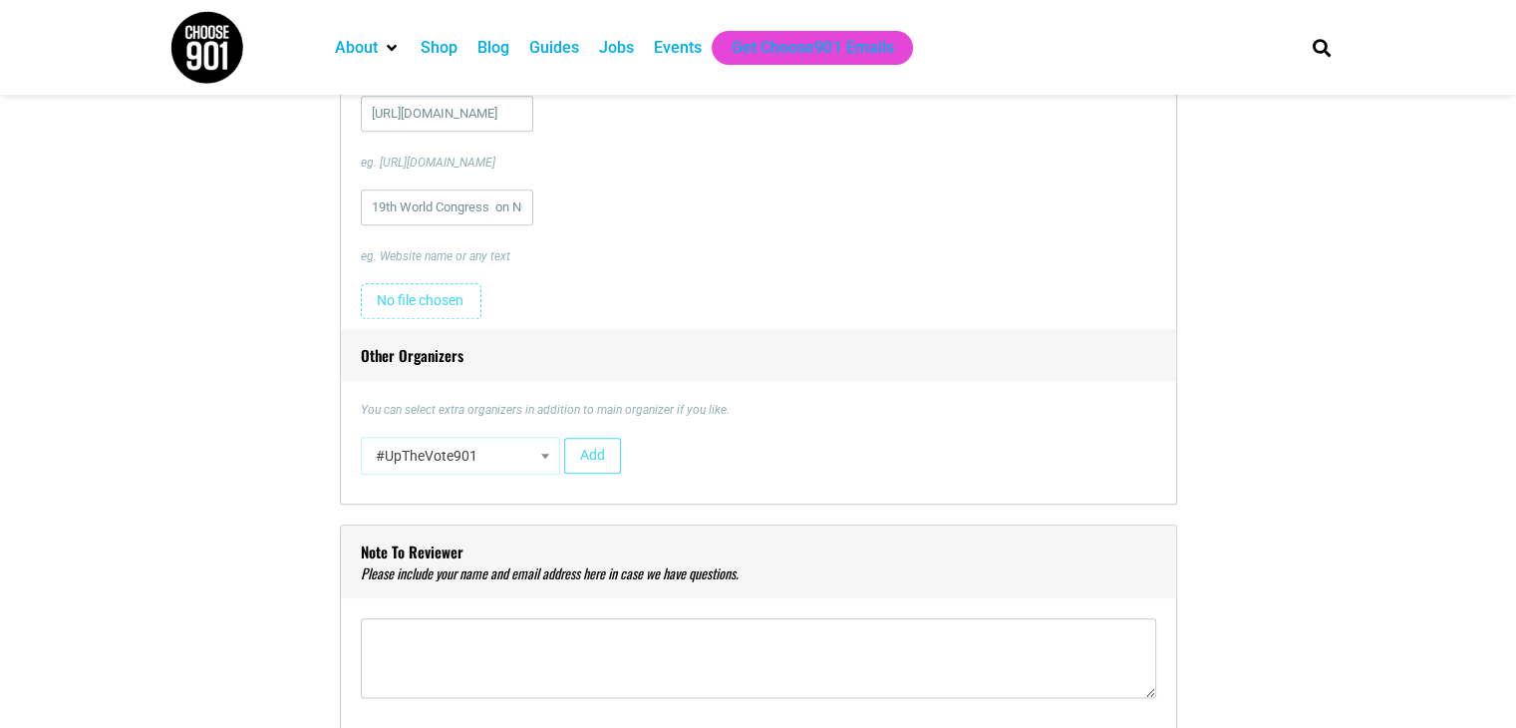
click at [521, 461] on span "#UpTheVote901" at bounding box center [460, 456] width 185 height 36
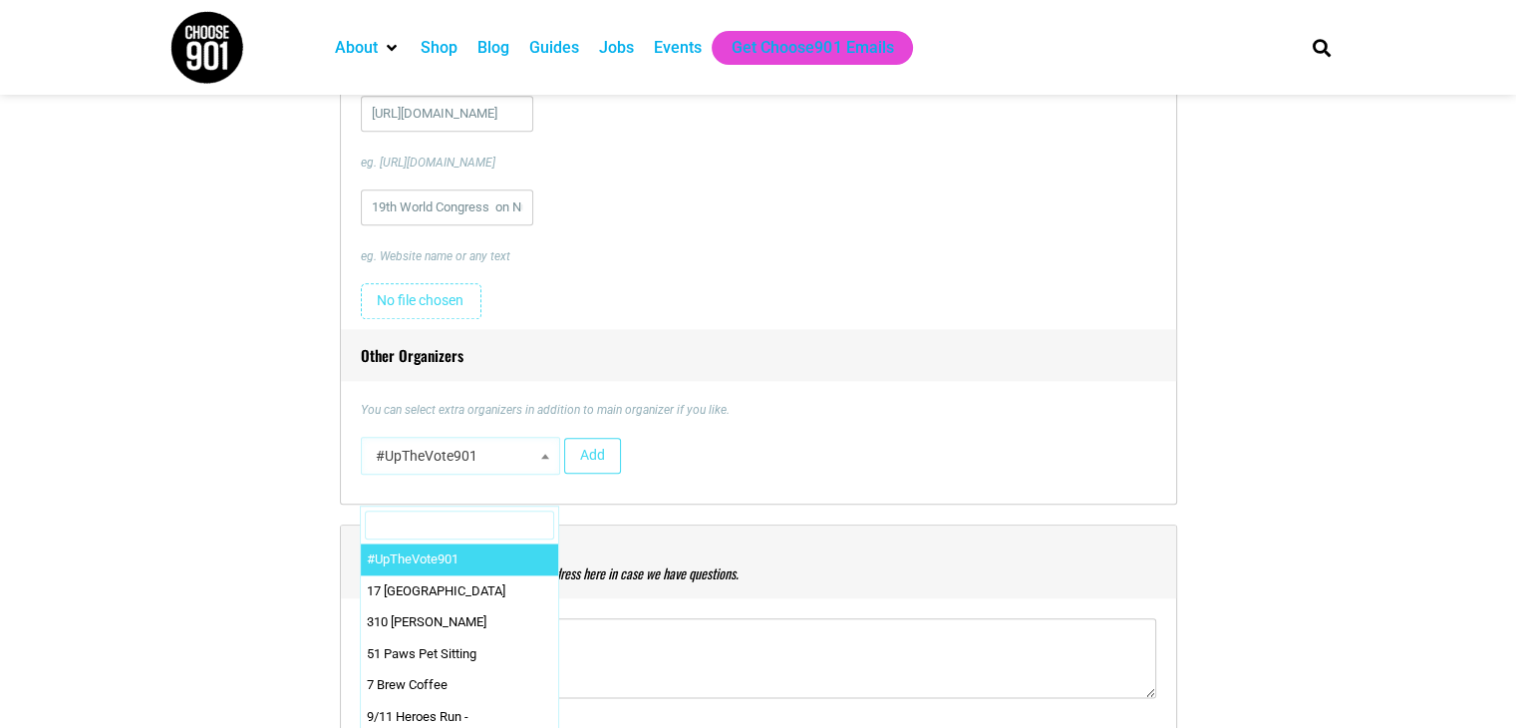
click at [499, 446] on span "#UpTheVote901" at bounding box center [460, 456] width 185 height 36
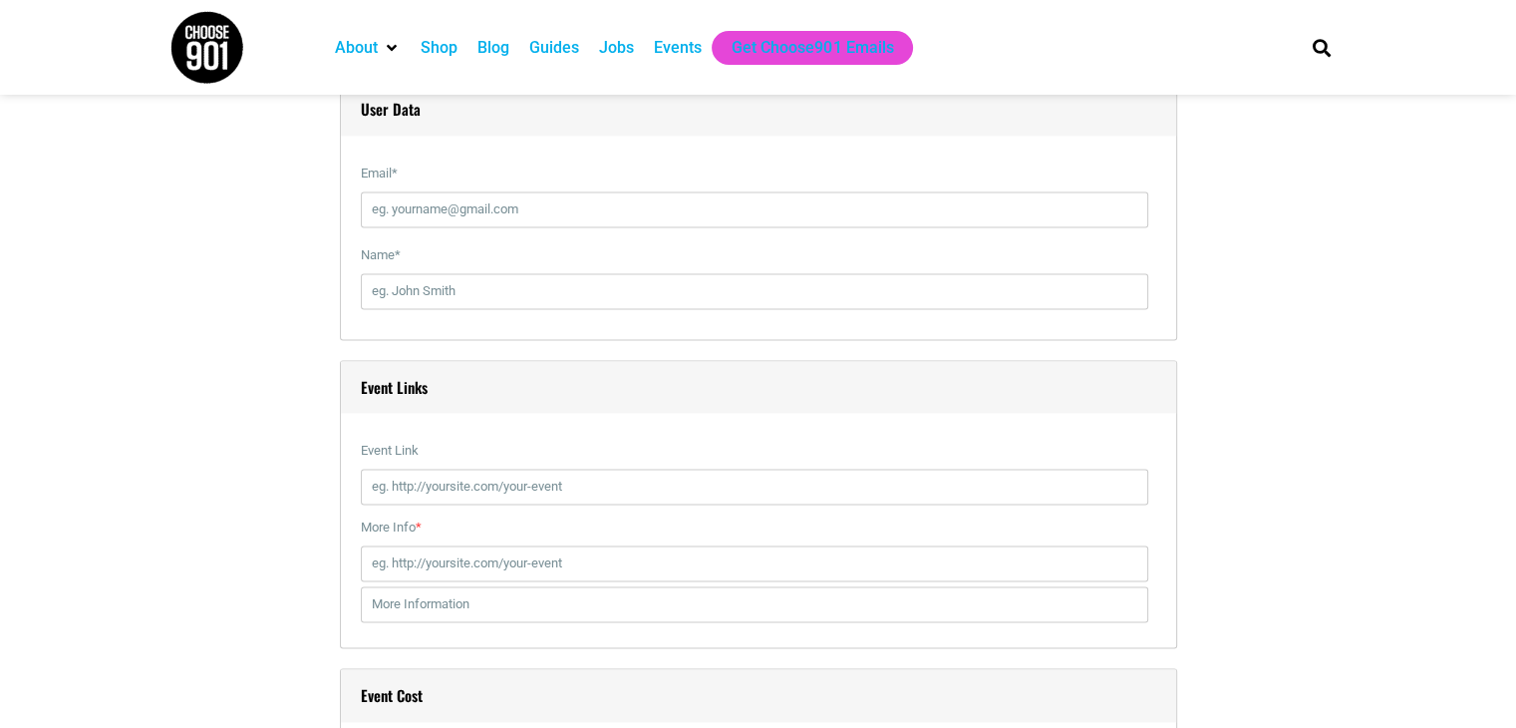
scroll to position [2691, 0]
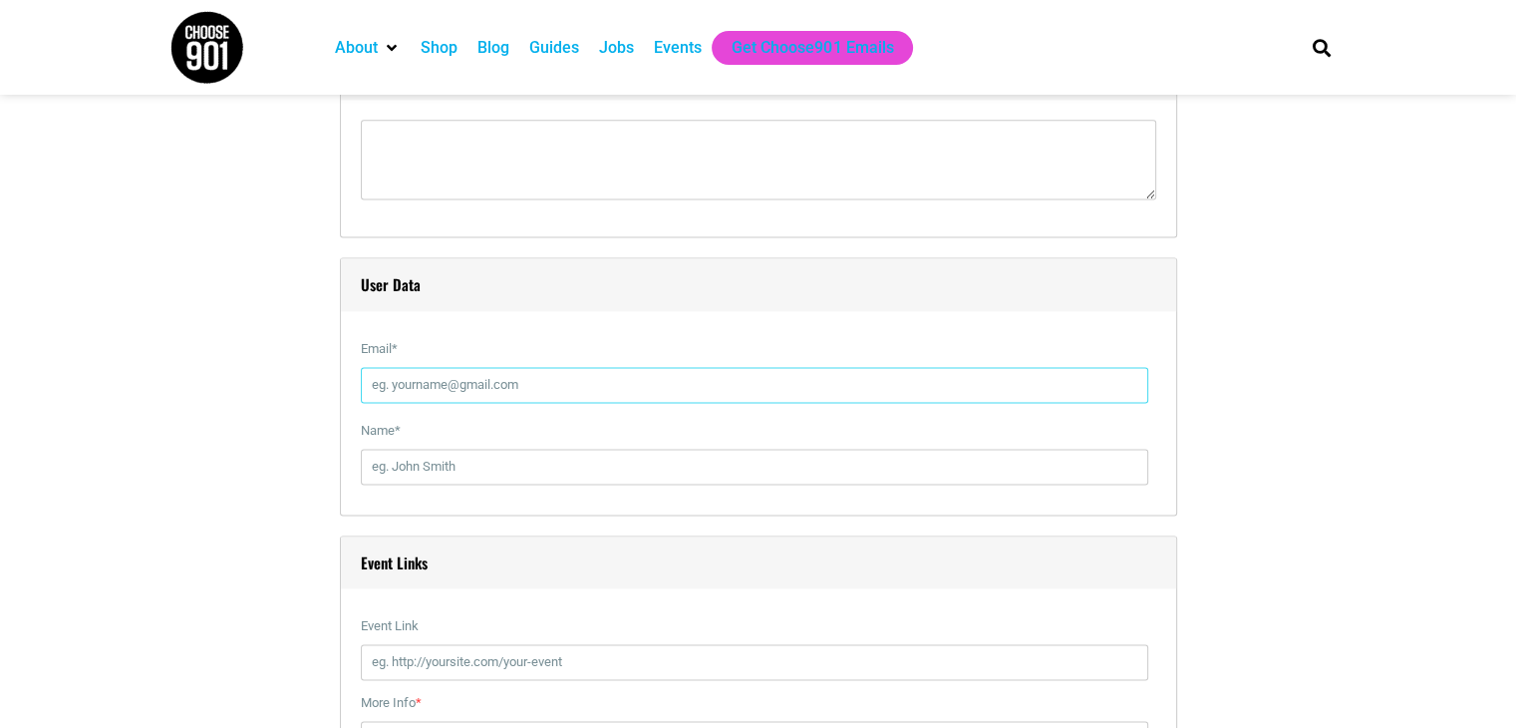
click at [498, 395] on input "Email *" at bounding box center [754, 385] width 787 height 36
type input "[EMAIL_ADDRESS][DOMAIN_NAME]"
type input "[PERSON_NAME]"
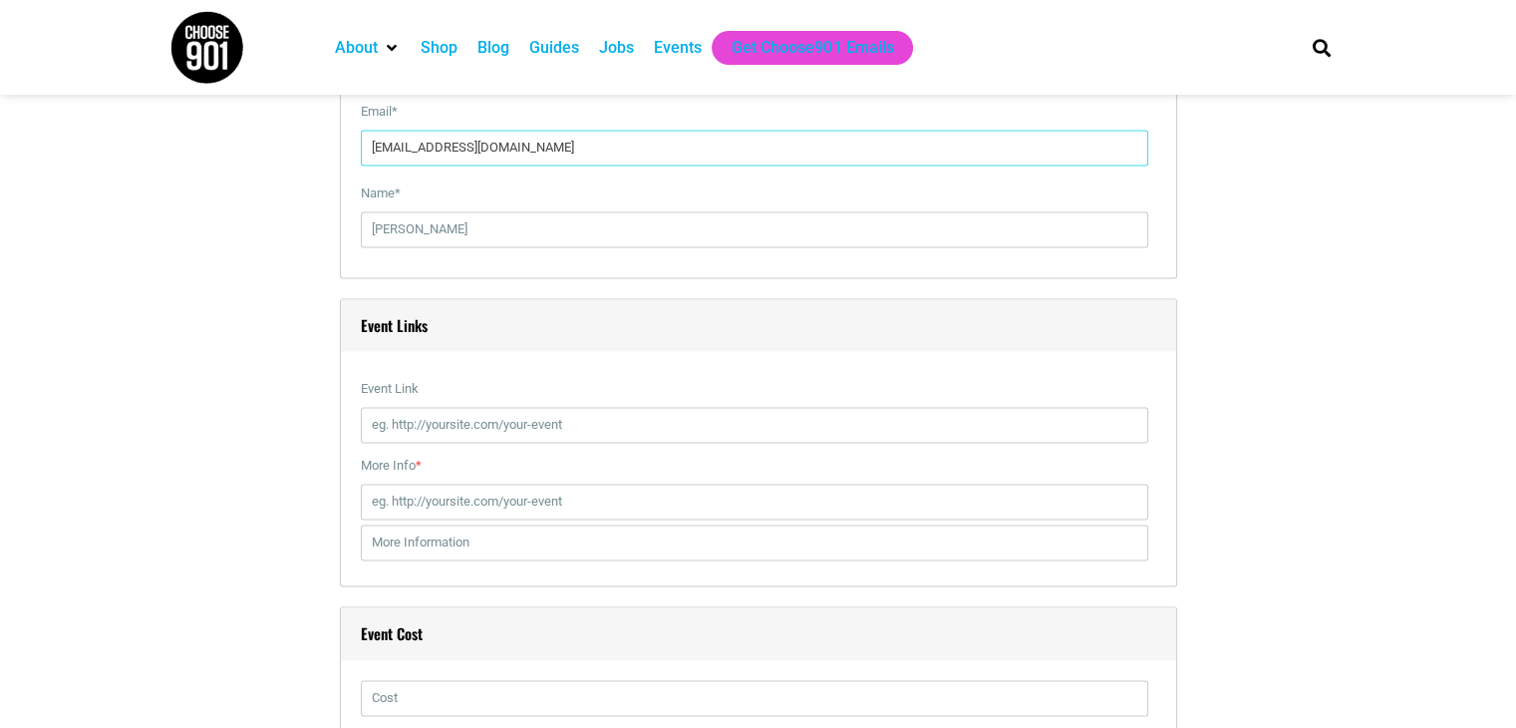
scroll to position [3090, 0]
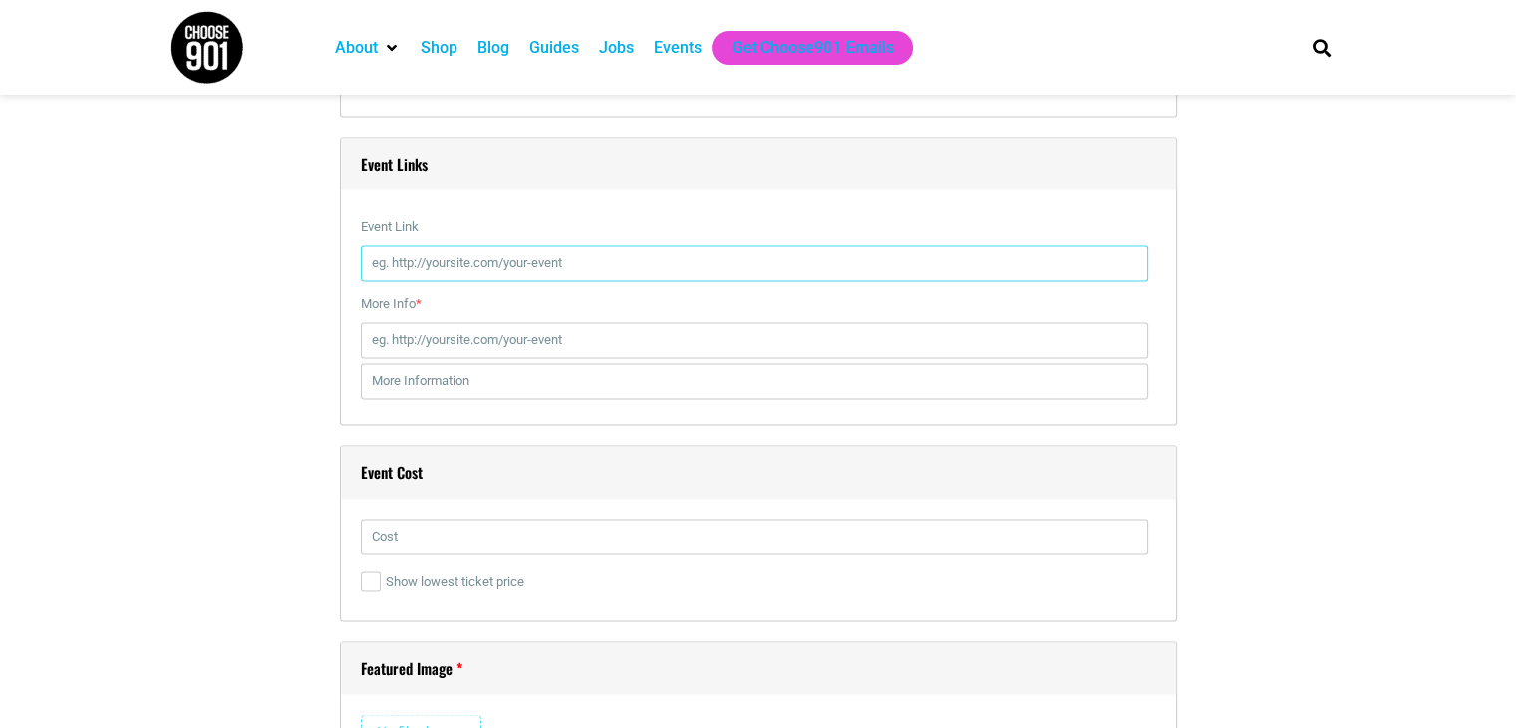
click at [460, 276] on input "Event Link" at bounding box center [754, 263] width 787 height 36
type input "[URL][DOMAIN_NAME]"
click at [530, 333] on input "More Info *" at bounding box center [754, 340] width 787 height 36
type input "[URL][DOMAIN_NAME]"
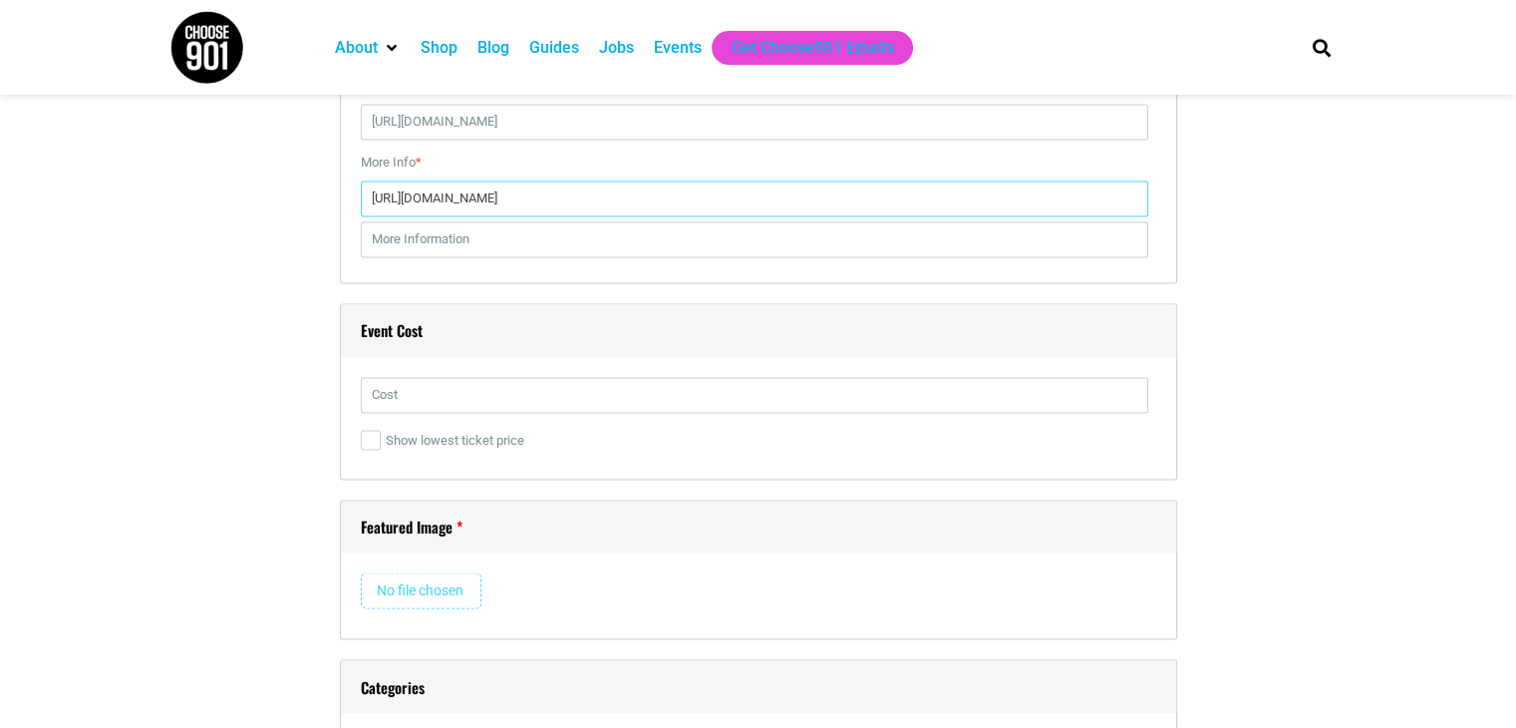
scroll to position [3389, 0]
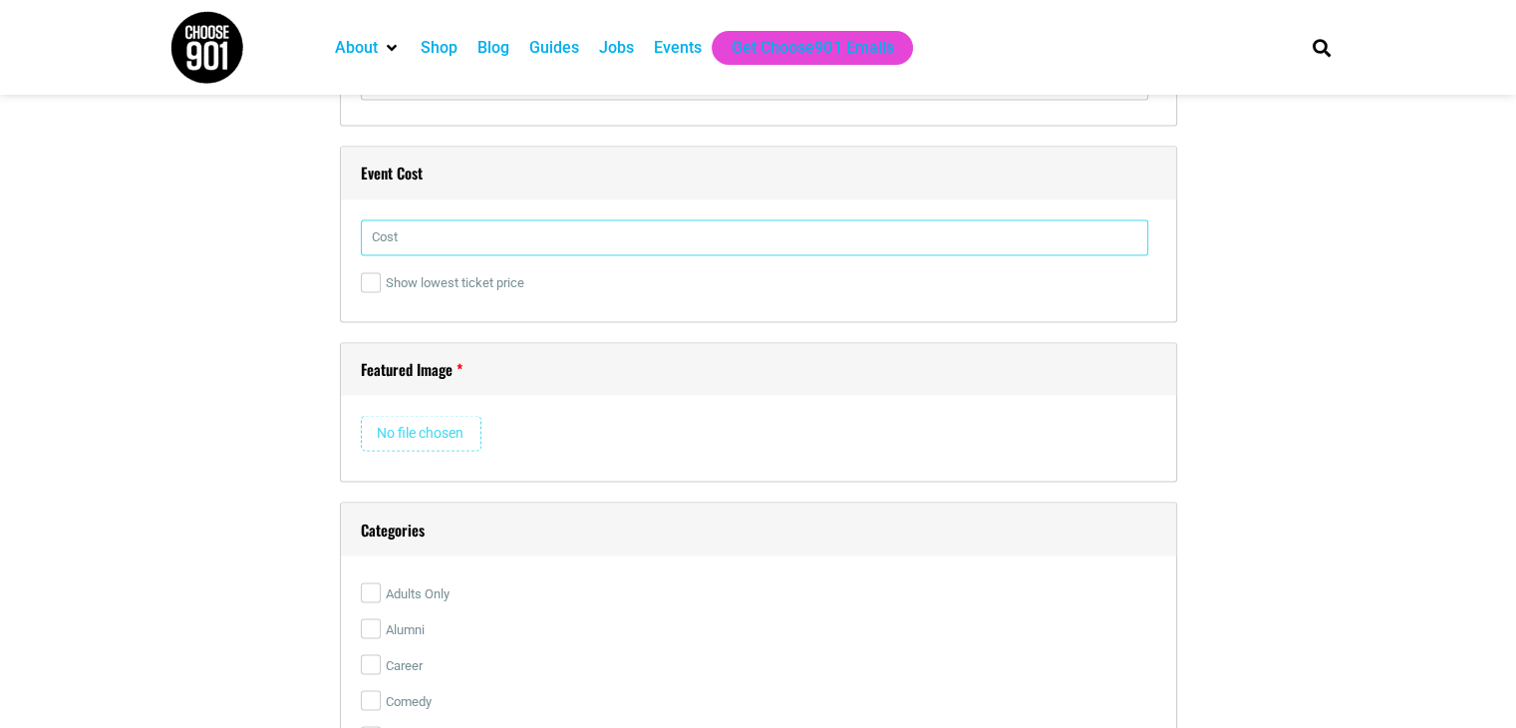
click at [431, 229] on input "text" at bounding box center [754, 237] width 787 height 36
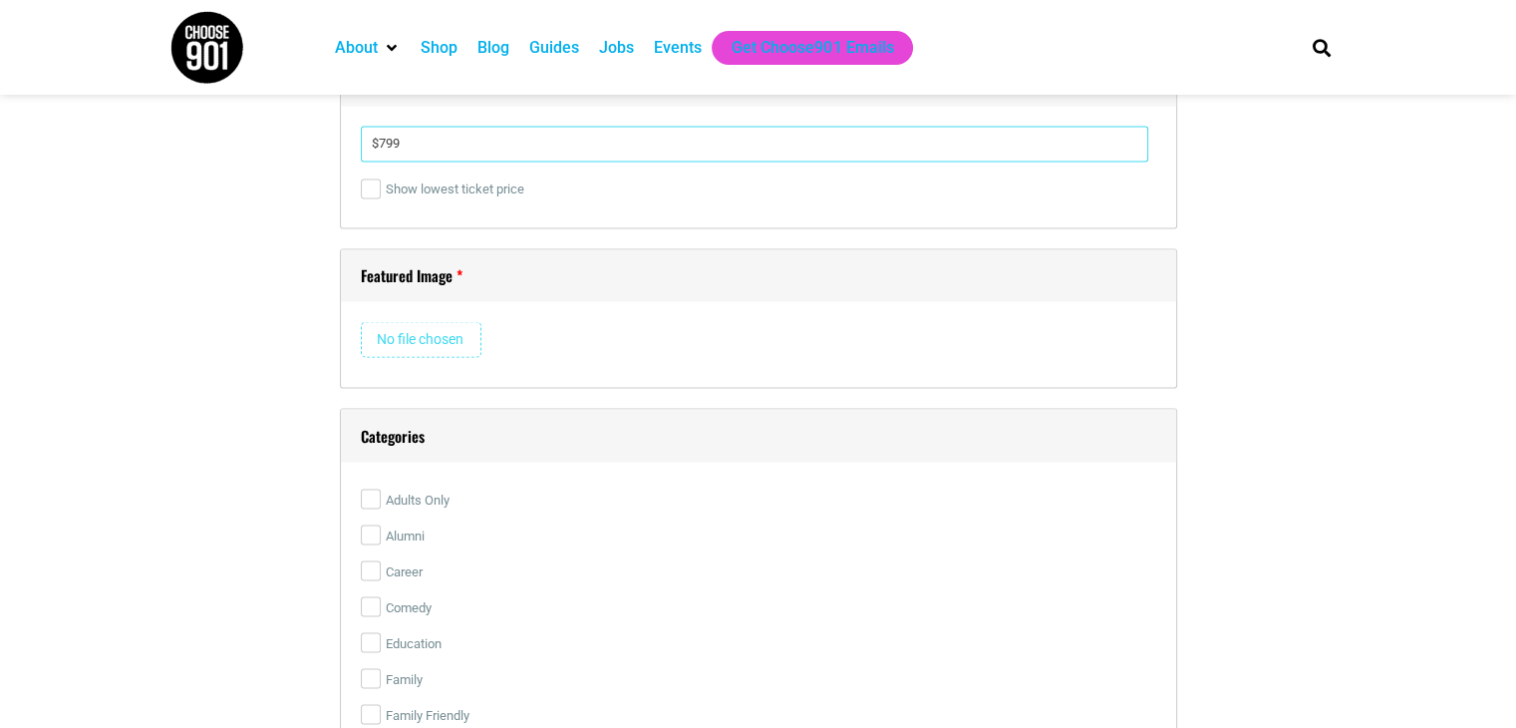
scroll to position [3588, 0]
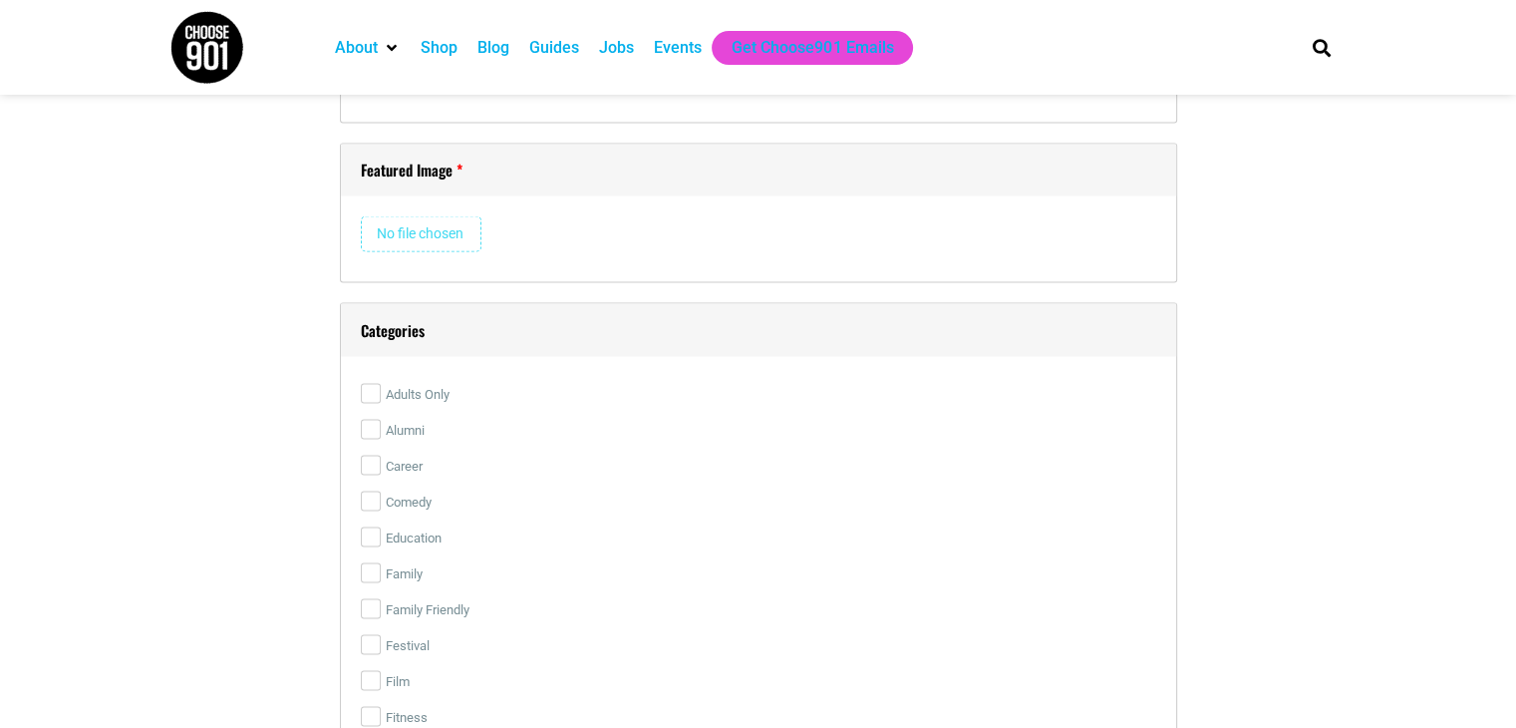
type input "$799"
click at [469, 231] on input "file" at bounding box center [421, 233] width 121 height 36
type input "C:\fakepath\19th-Nursing-Education-&-Health-Care_Website-B2.jpg"
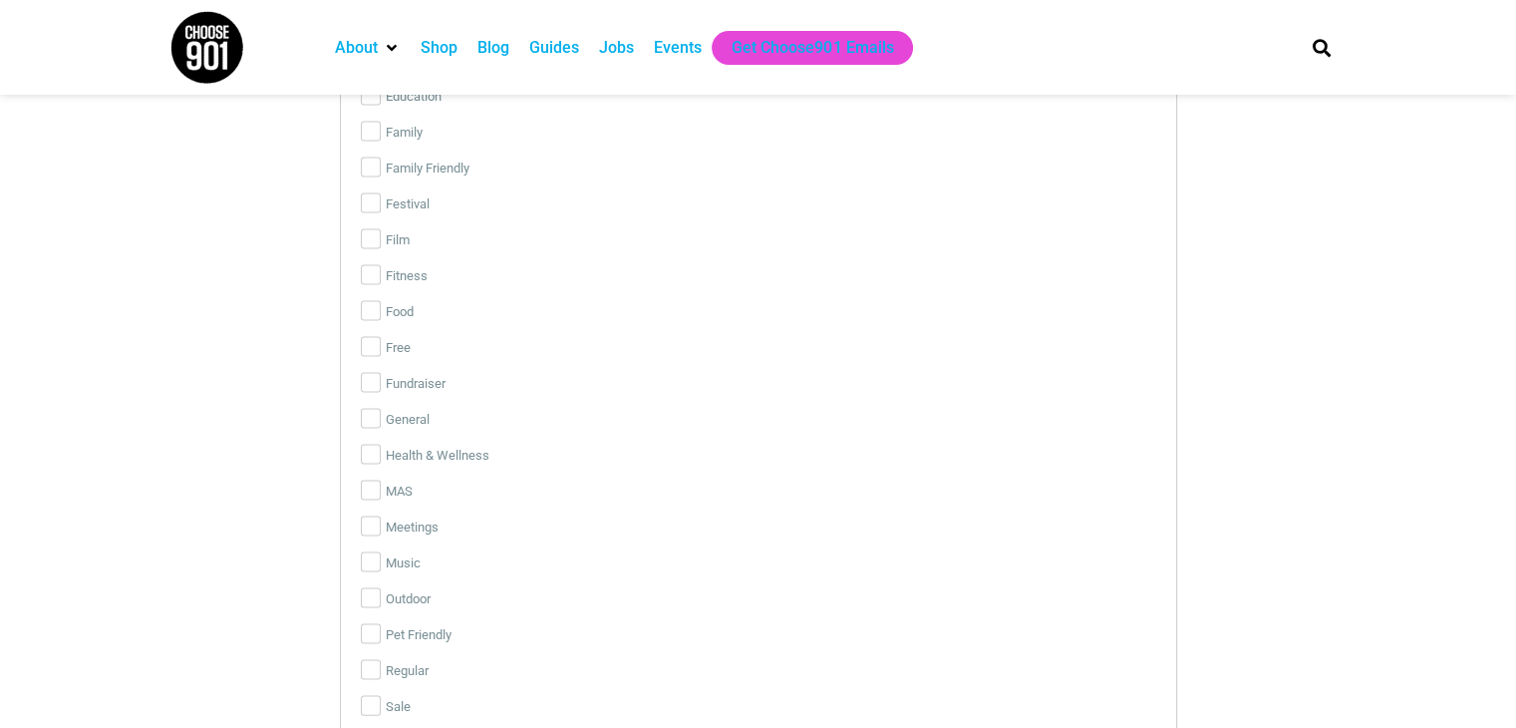
scroll to position [4086, 0]
click at [434, 646] on label "Health & Wellness" at bounding box center [758, 664] width 795 height 36
click at [381, 653] on input "Health & Wellness" at bounding box center [371, 663] width 20 height 20
checkbox input "true"
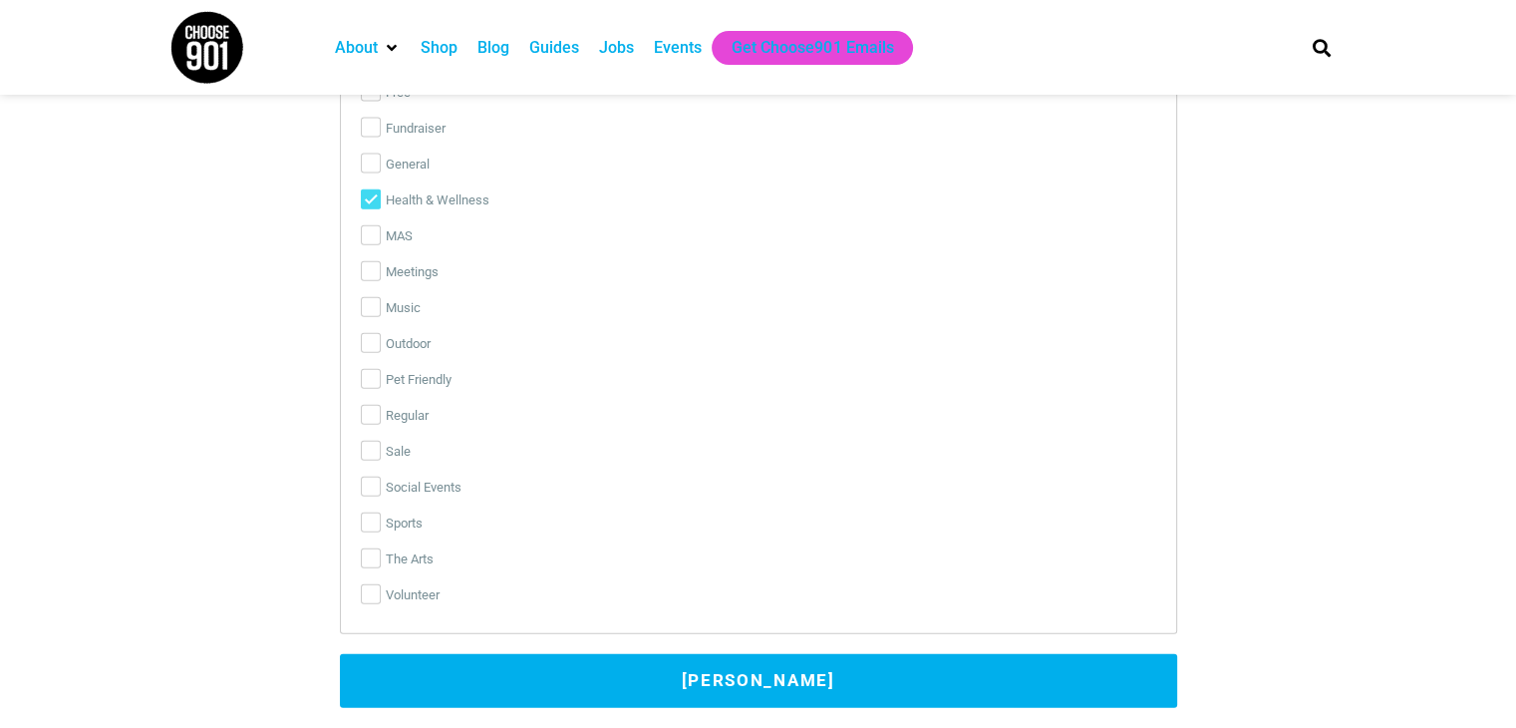
click at [550, 674] on button "[PERSON_NAME]" at bounding box center [758, 681] width 837 height 54
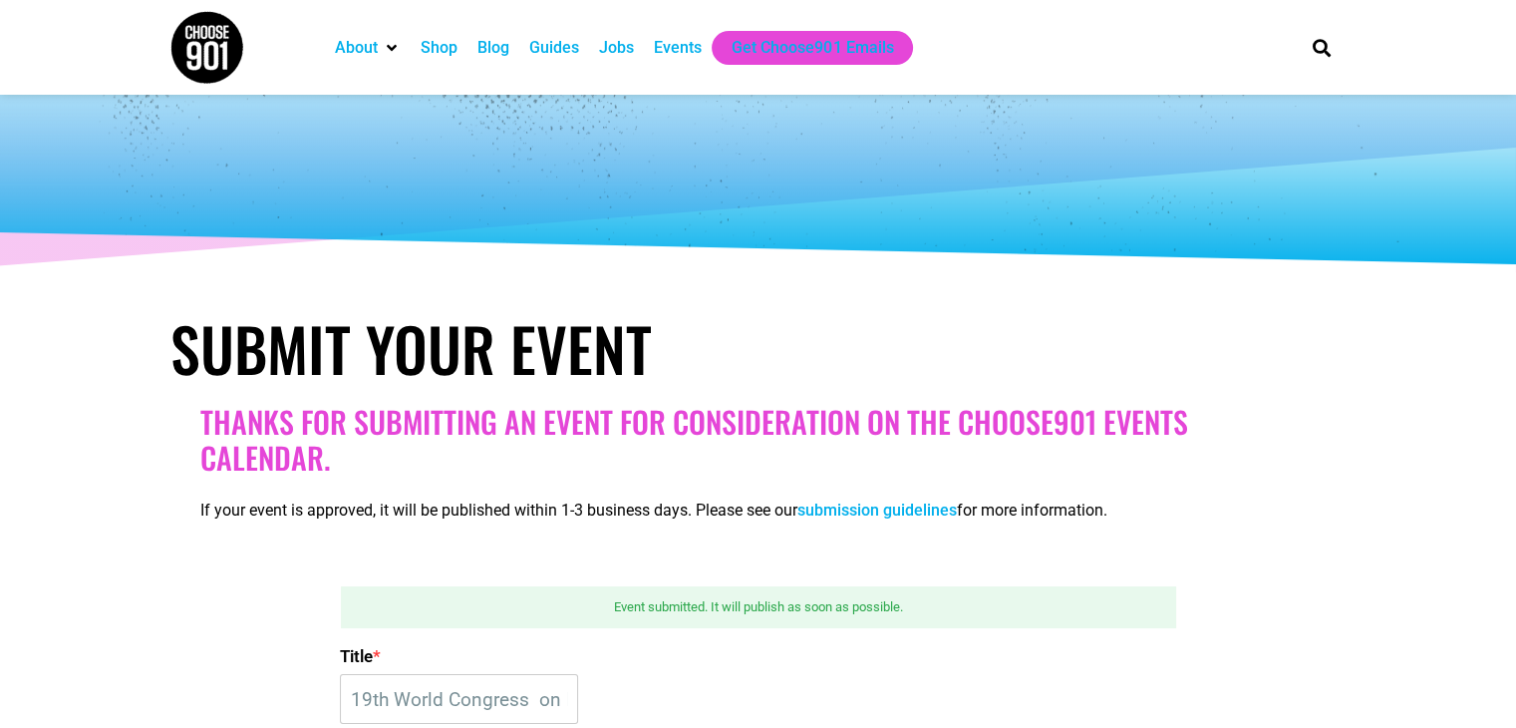
scroll to position [0, 0]
